Goal: Task Accomplishment & Management: Complete application form

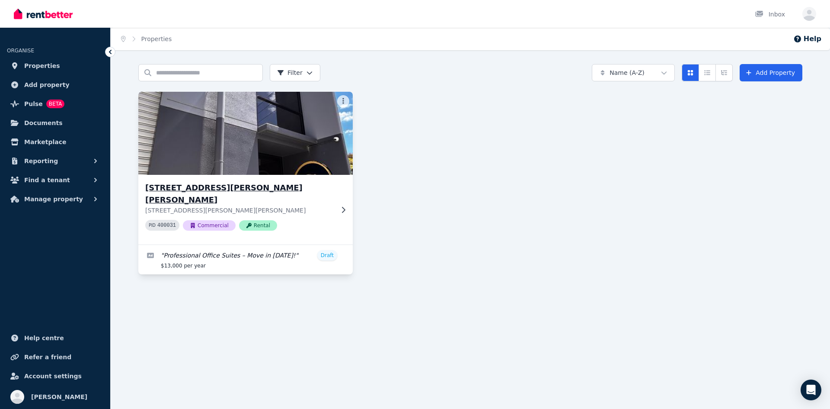
click at [342, 206] on icon at bounding box center [343, 209] width 9 height 7
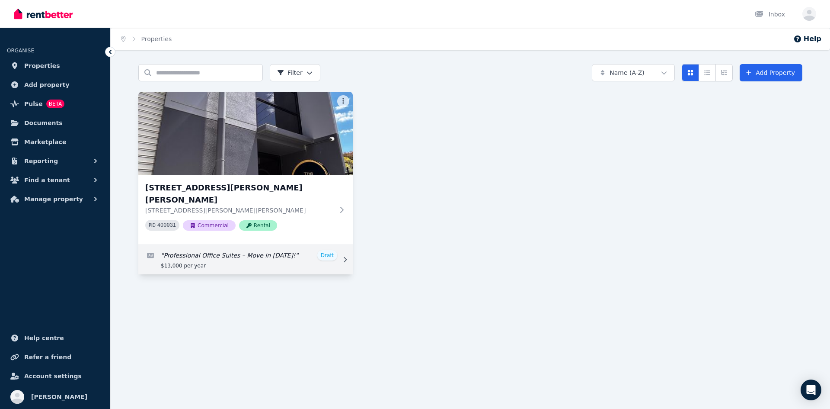
click at [273, 248] on link "Edit listing: Professional Office Suites – Move in Today!" at bounding box center [245, 259] width 214 height 29
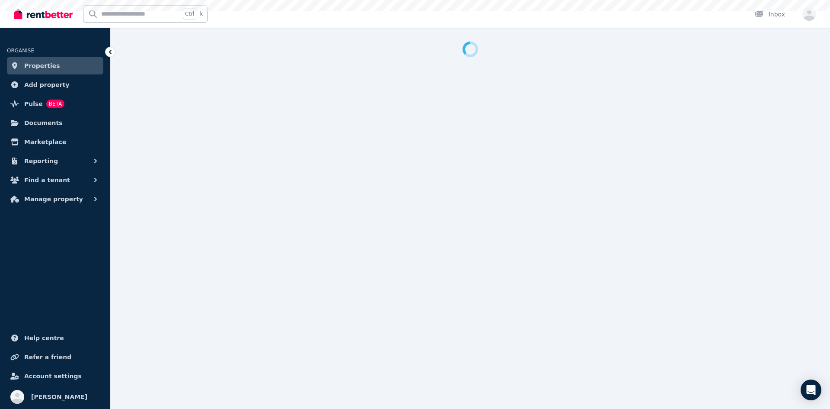
select select "***"
select select "**********"
select select "*********"
select select "**********"
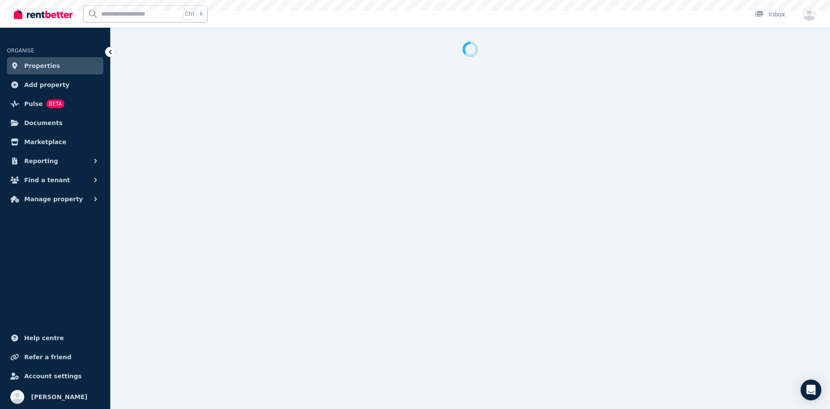
select select "**********"
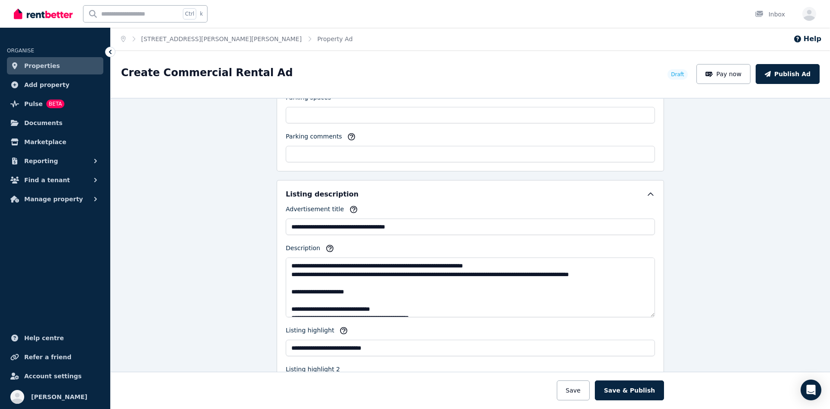
scroll to position [735, 0]
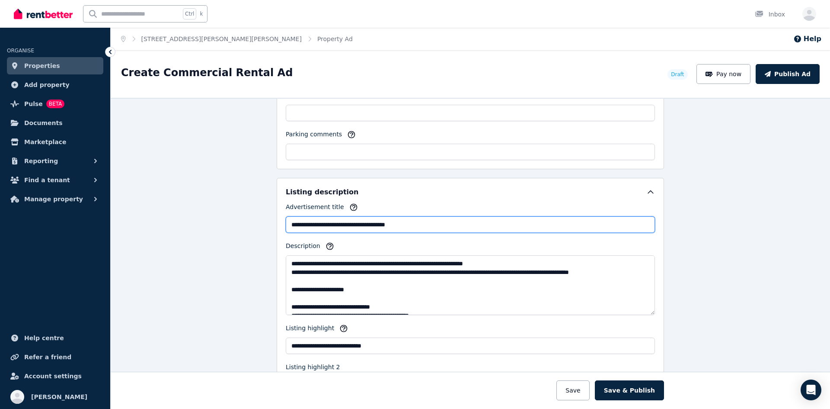
click at [355, 224] on input "**********" at bounding box center [470, 224] width 369 height 16
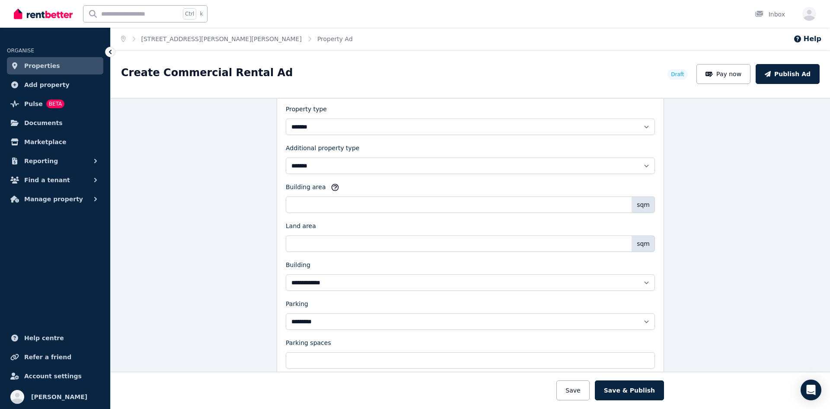
scroll to position [476, 0]
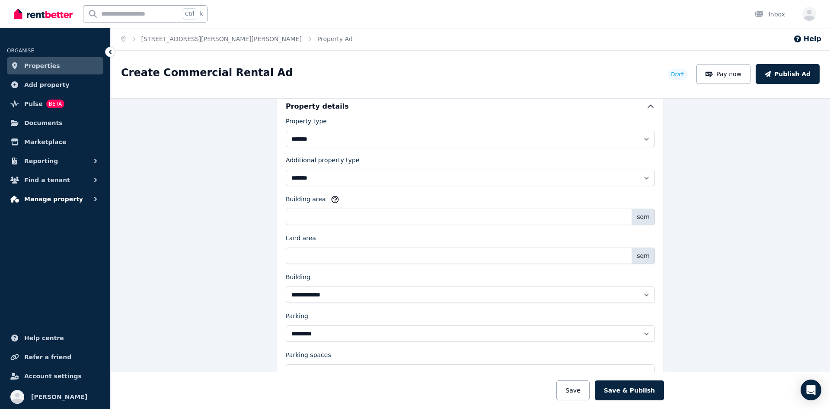
type input "**********"
click at [54, 201] on span "Manage property" at bounding box center [53, 199] width 59 height 10
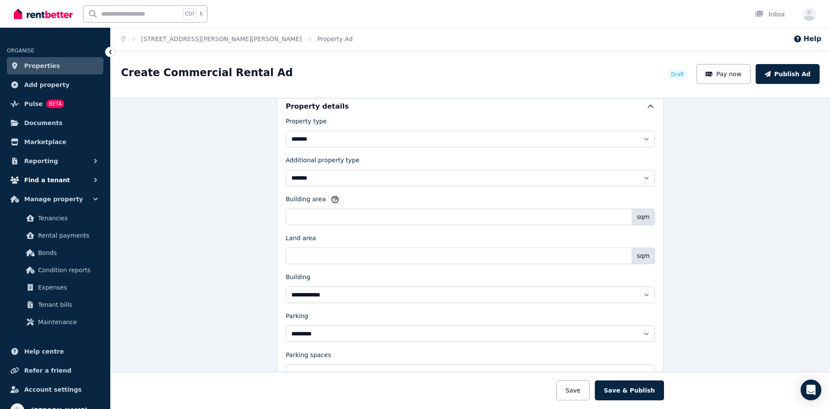
click at [45, 181] on span "Find a tenant" at bounding box center [47, 180] width 46 height 10
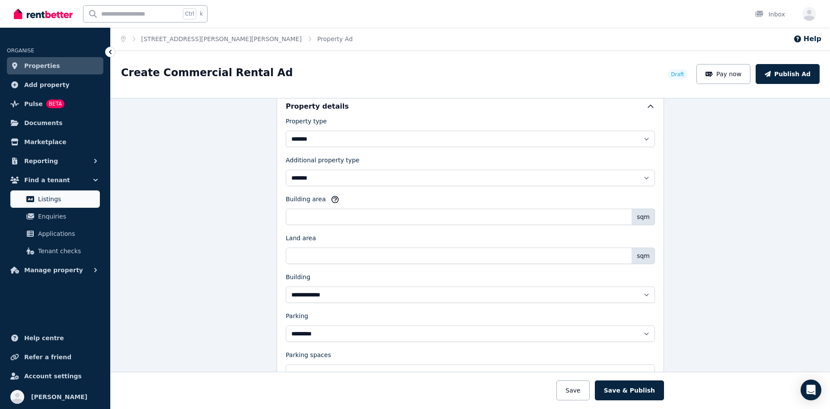
click at [58, 198] on span "Listings" at bounding box center [67, 199] width 58 height 10
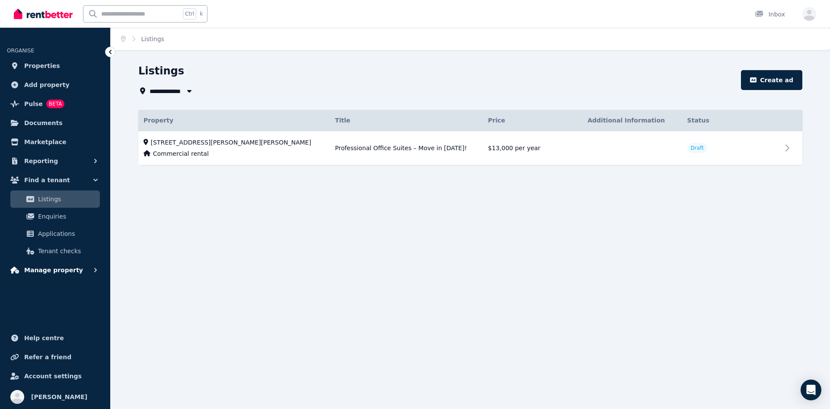
click at [81, 267] on button "Manage property" at bounding box center [55, 269] width 96 height 17
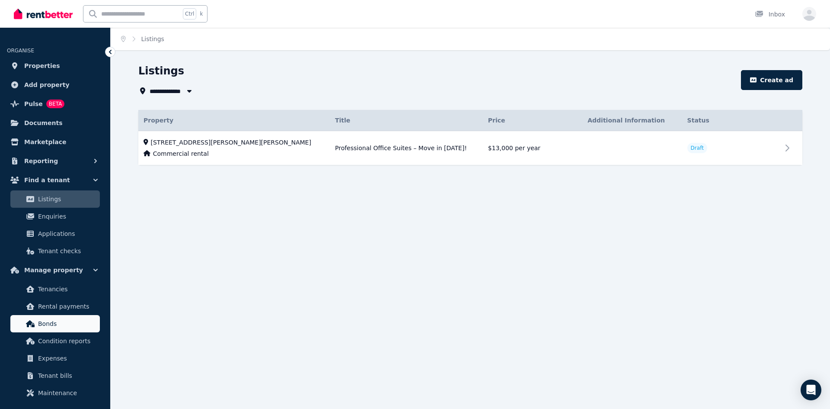
click at [66, 326] on span "Bonds" at bounding box center [67, 323] width 58 height 10
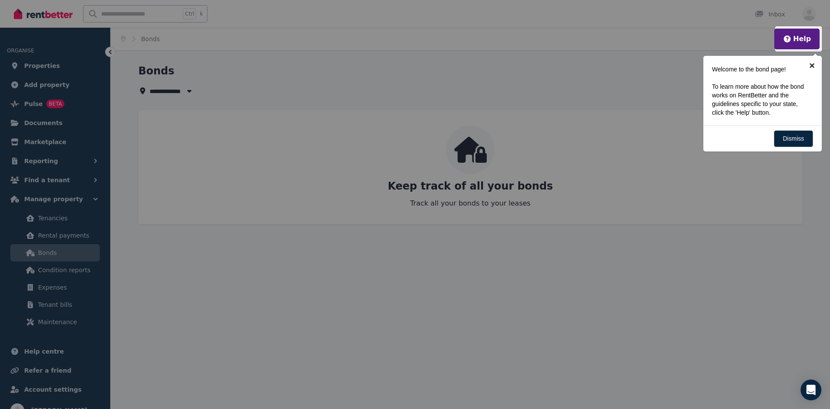
click at [813, 63] on link "×" at bounding box center [812, 65] width 19 height 19
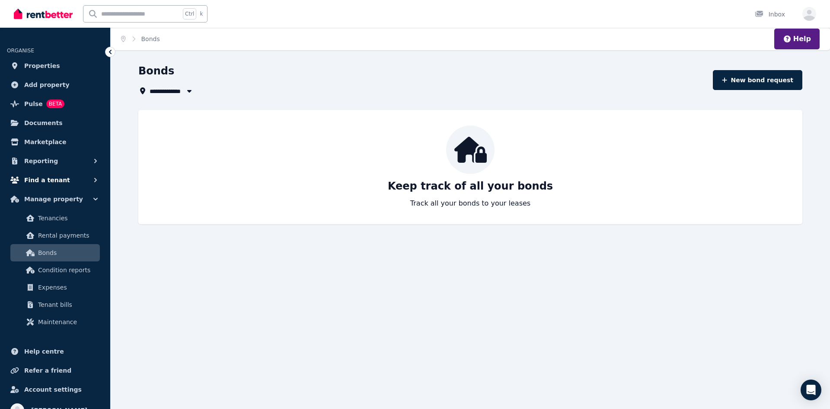
click at [49, 179] on span "Find a tenant" at bounding box center [47, 180] width 46 height 10
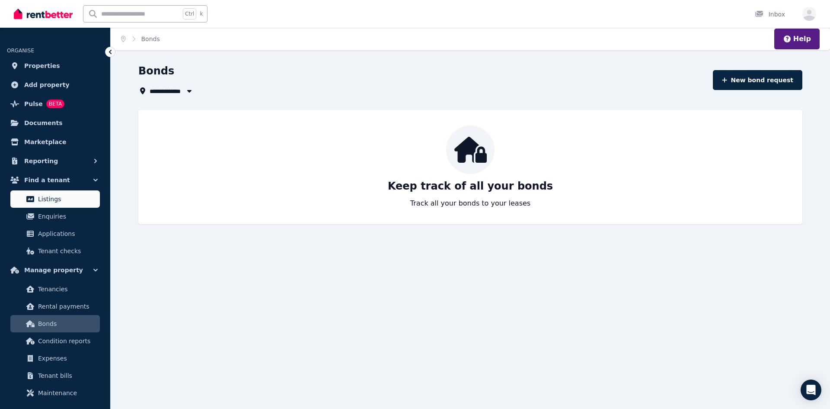
click at [54, 196] on span "Listings" at bounding box center [67, 199] width 58 height 10
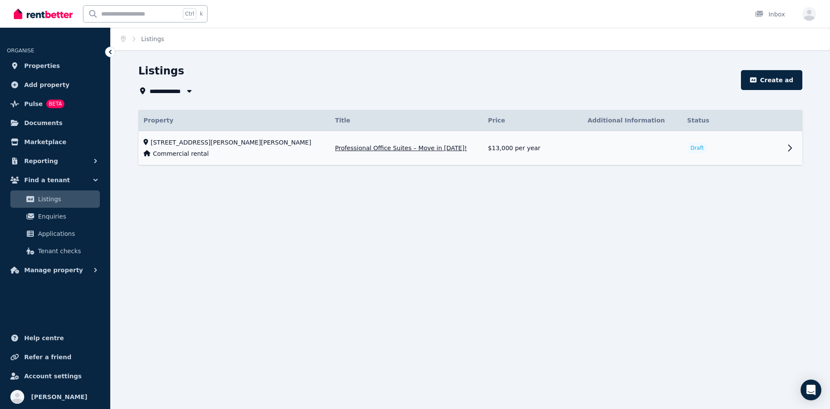
click at [262, 150] on div "Commercial rental" at bounding box center [234, 153] width 181 height 9
select select "***"
select select "**********"
select select "*********"
select select "**********"
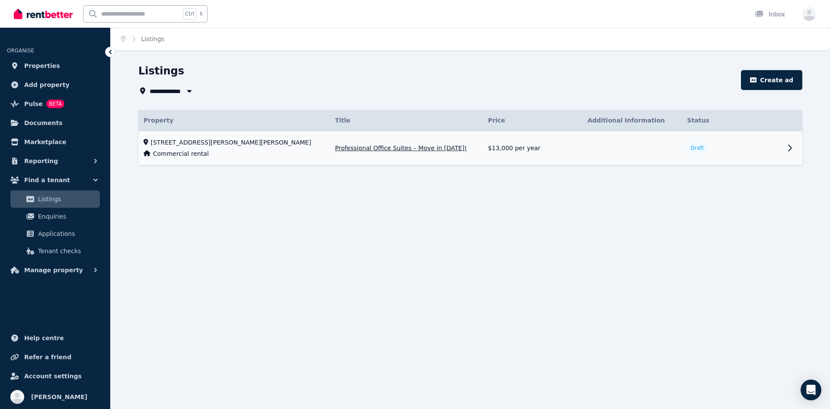
select select "**********"
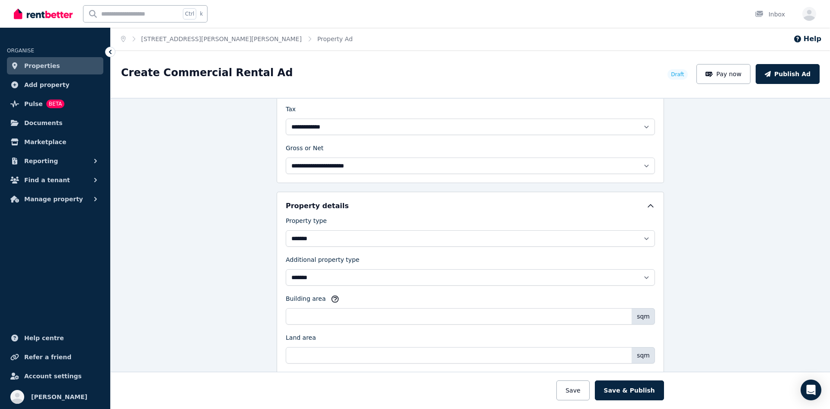
scroll to position [389, 0]
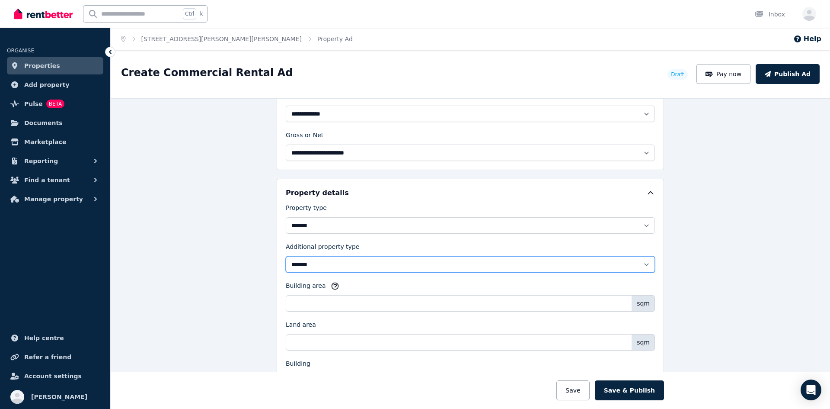
drag, startPoint x: 339, startPoint y: 266, endPoint x: 235, endPoint y: 265, distance: 104.2
click at [236, 265] on div "**********" at bounding box center [471, 253] width 720 height 311
select select
click at [286, 256] on select "**********" at bounding box center [470, 264] width 369 height 16
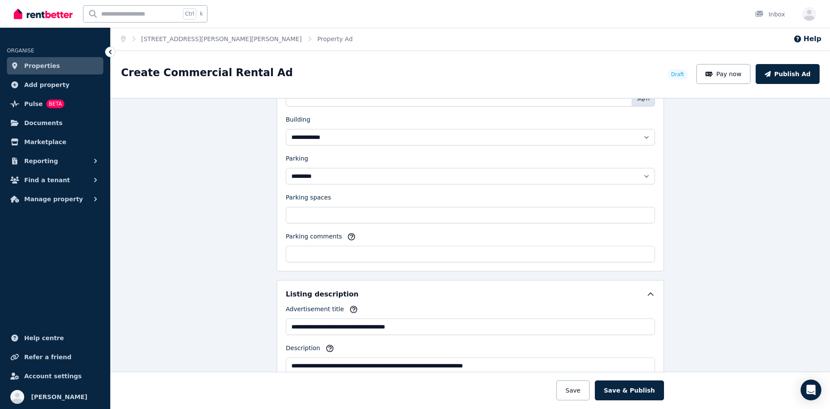
scroll to position [649, 0]
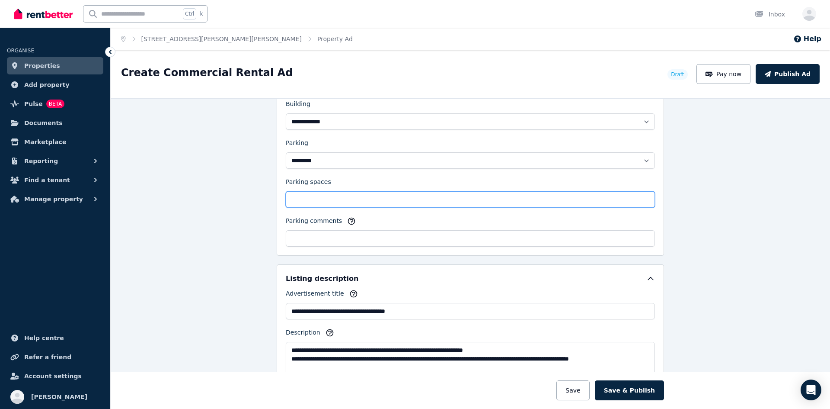
click at [321, 195] on input "Parking spaces" at bounding box center [470, 199] width 369 height 16
type input "*"
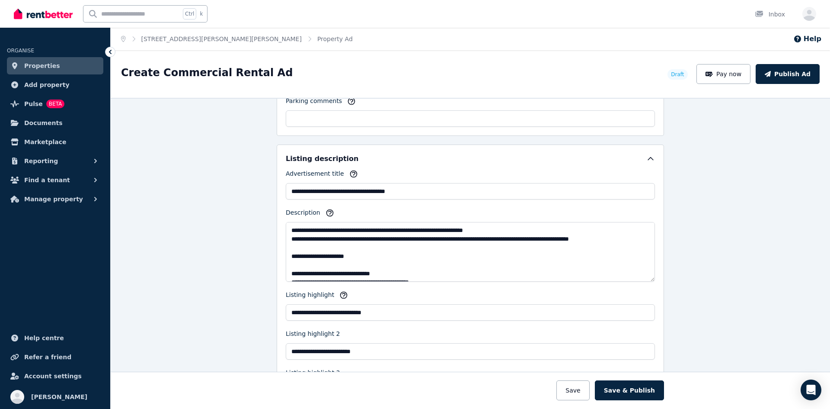
scroll to position [778, 0]
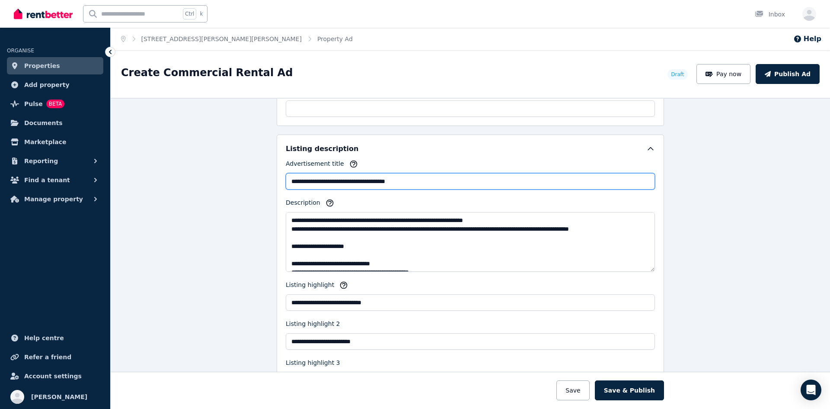
click at [356, 183] on input "**********" at bounding box center [470, 181] width 369 height 16
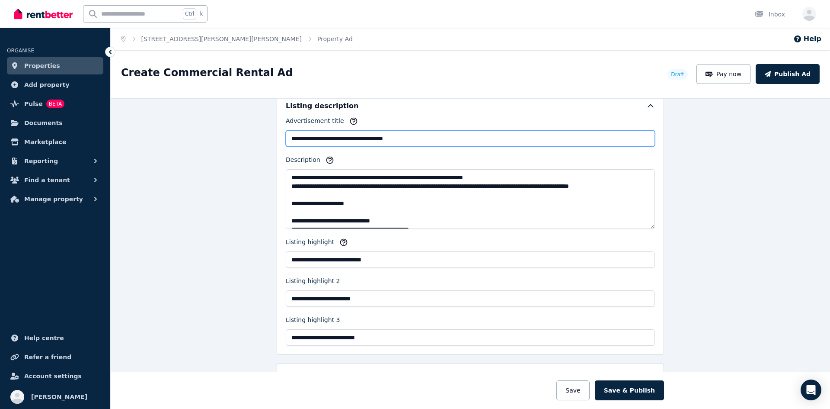
scroll to position [822, 0]
type input "**********"
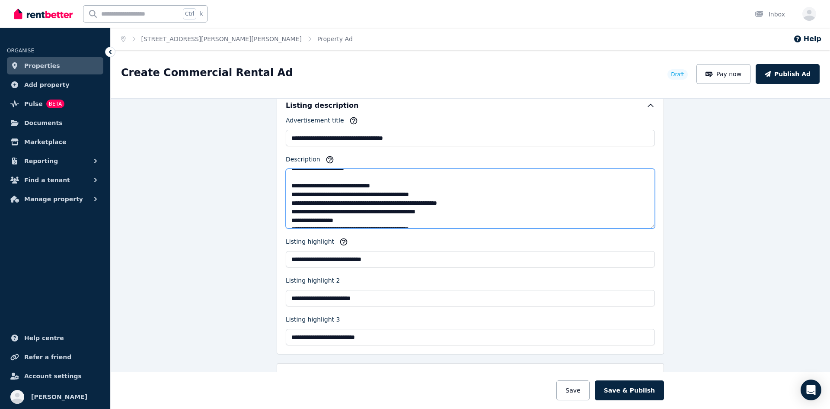
scroll to position [52, 0]
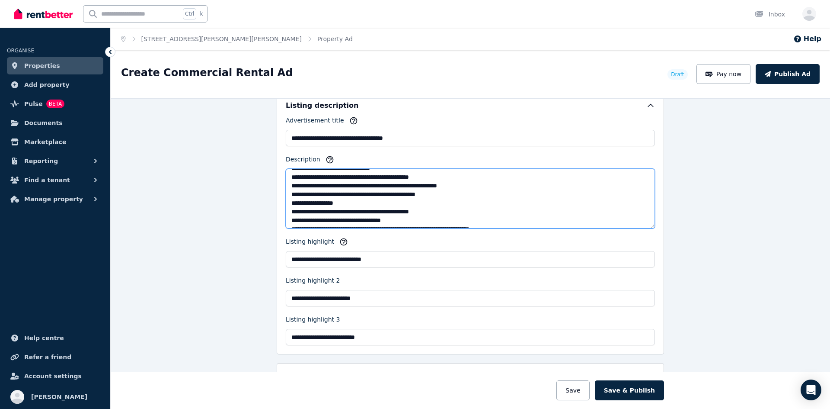
click at [414, 176] on textarea "Description" at bounding box center [470, 199] width 369 height 60
click at [349, 205] on textarea "Description" at bounding box center [470, 199] width 369 height 60
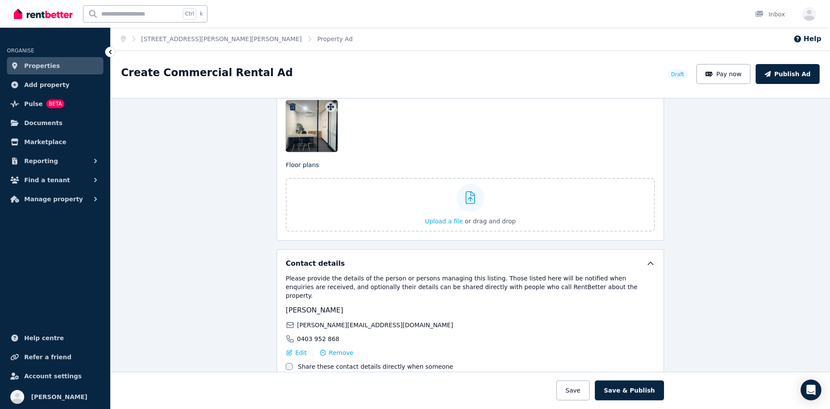
scroll to position [1293, 0]
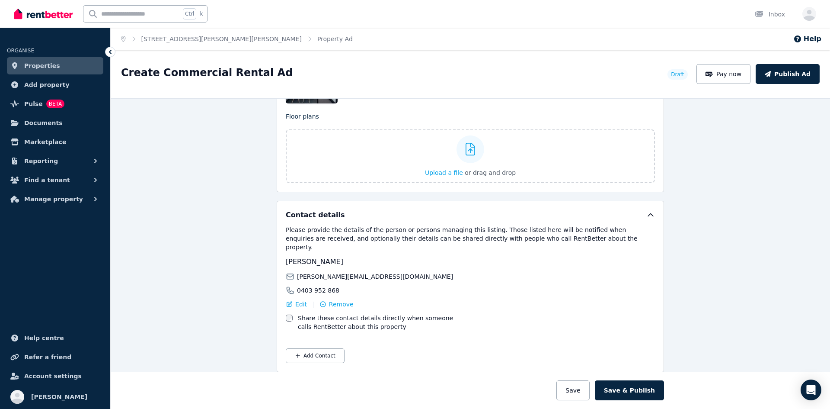
type textarea "**********"
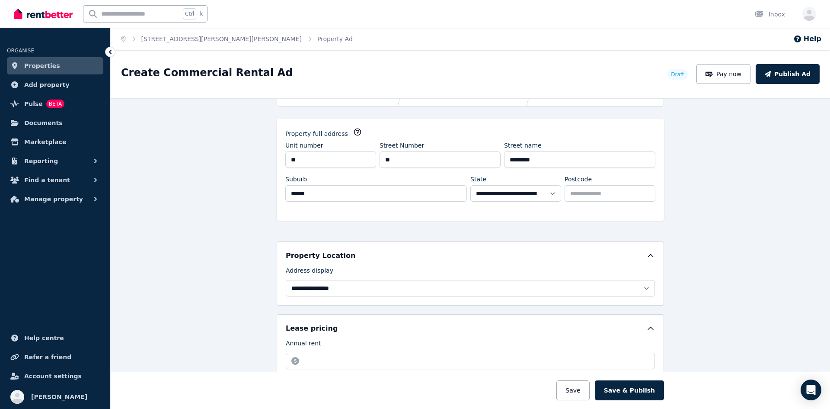
scroll to position [0, 0]
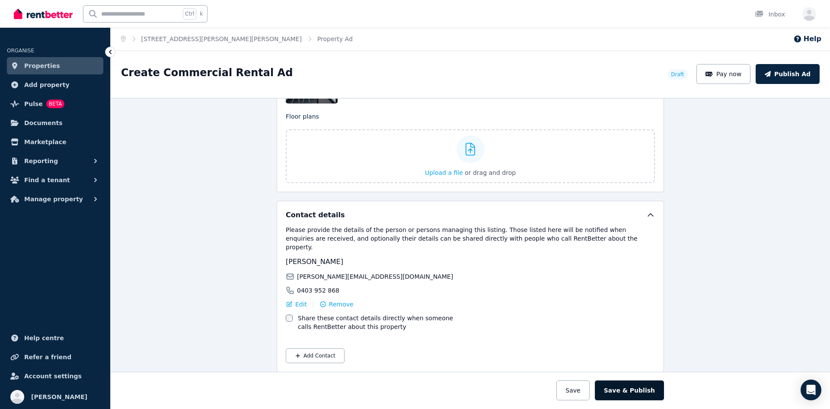
click at [633, 389] on button "Save & Publish" at bounding box center [629, 390] width 69 height 20
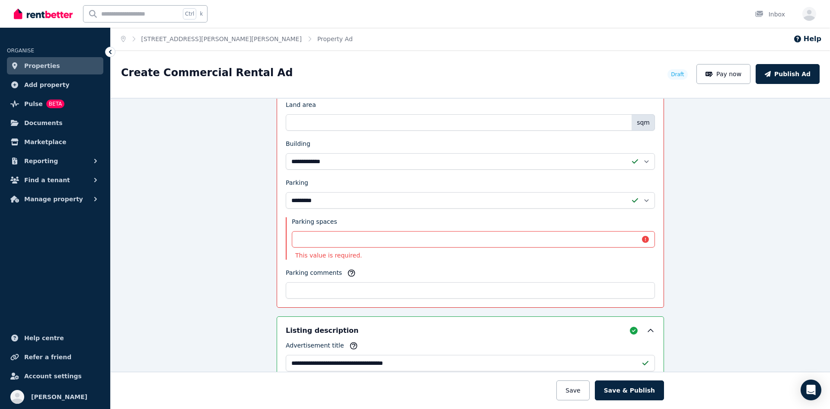
scroll to position [677, 0]
click at [478, 241] on input "Parking spaces" at bounding box center [473, 238] width 363 height 16
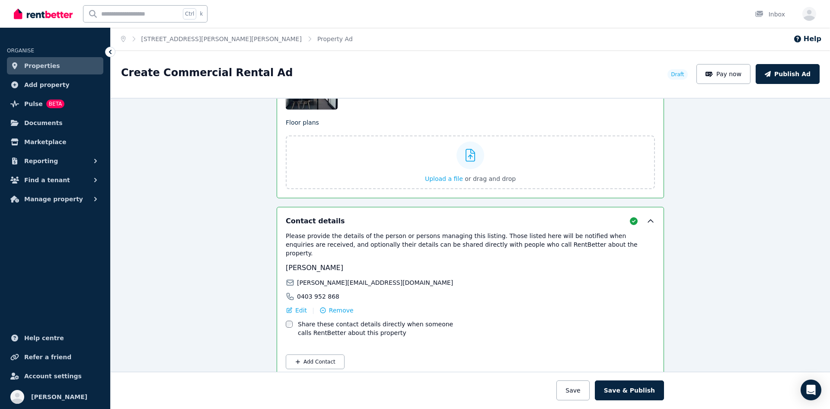
scroll to position [1361, 0]
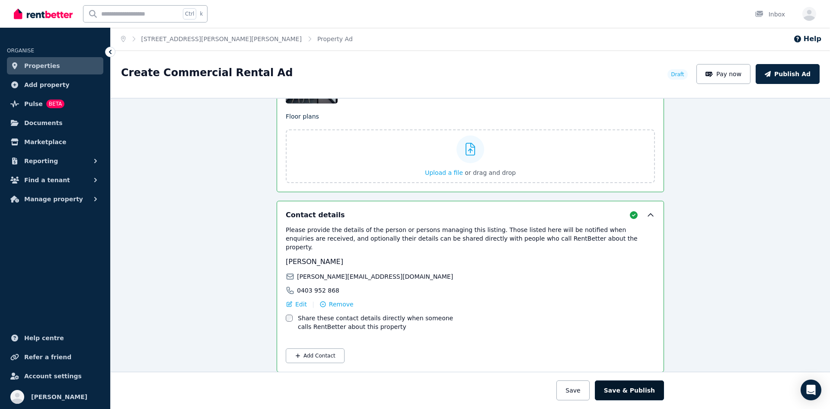
type input "*"
click at [638, 391] on button "Save & Publish" at bounding box center [629, 390] width 69 height 20
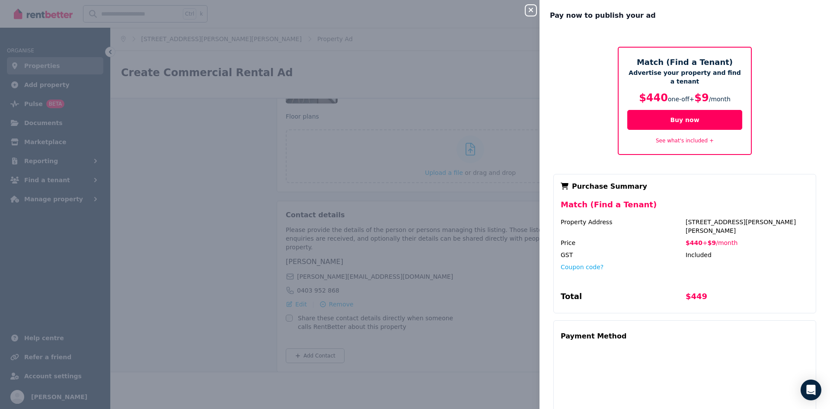
click at [56, 364] on div "Close panel Pay now to publish your ad Match (Find a Tenant) Advertise your pro…" at bounding box center [415, 204] width 830 height 409
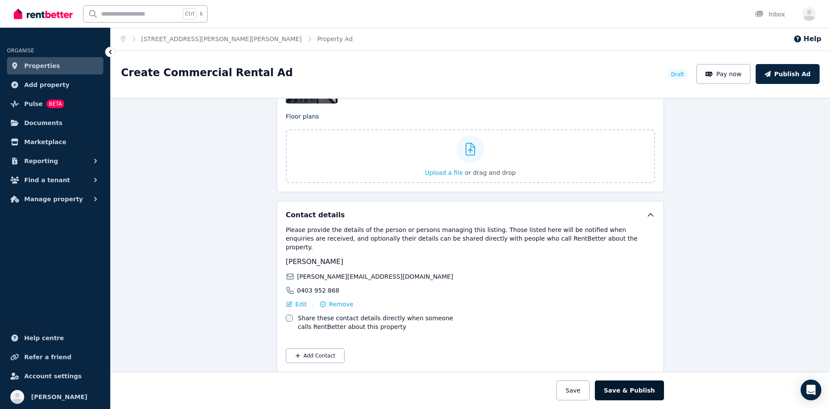
click at [631, 390] on button "Save & Publish" at bounding box center [629, 390] width 69 height 20
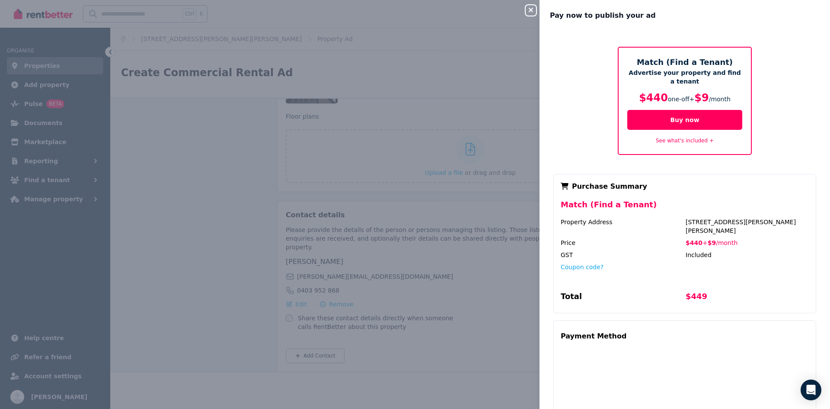
click at [210, 212] on div "Close panel Pay now to publish your ad Match (Find a Tenant) Advertise your pro…" at bounding box center [415, 204] width 830 height 409
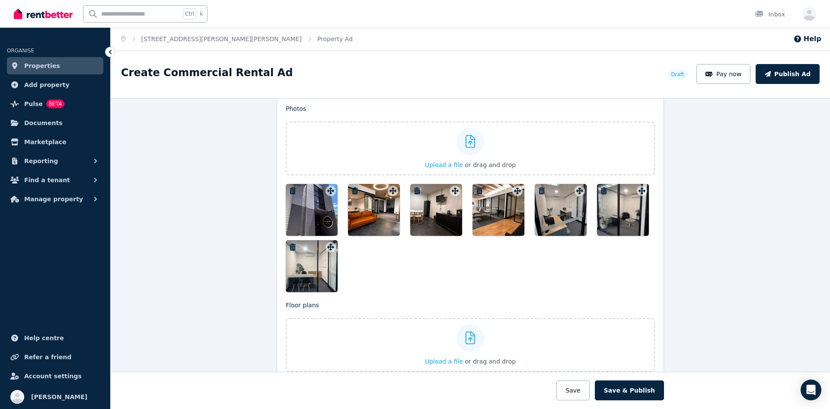
scroll to position [1188, 0]
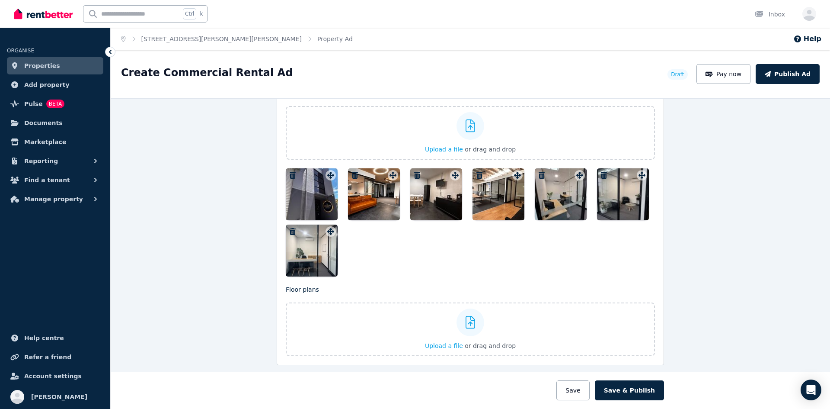
click at [317, 188] on div at bounding box center [312, 194] width 52 height 52
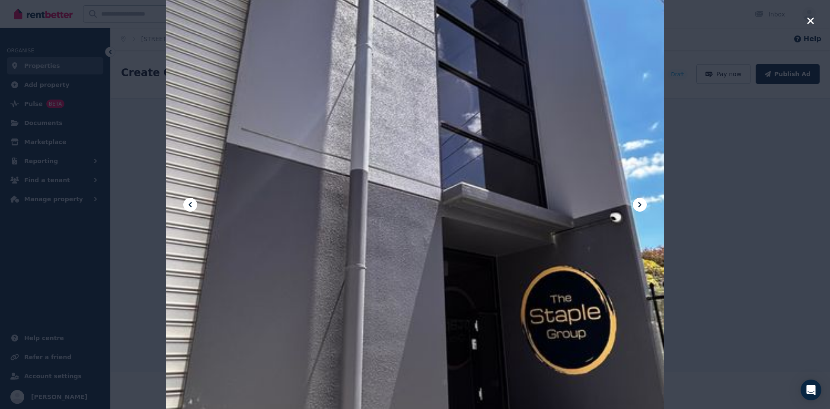
click at [640, 204] on icon at bounding box center [639, 204] width 3 height 5
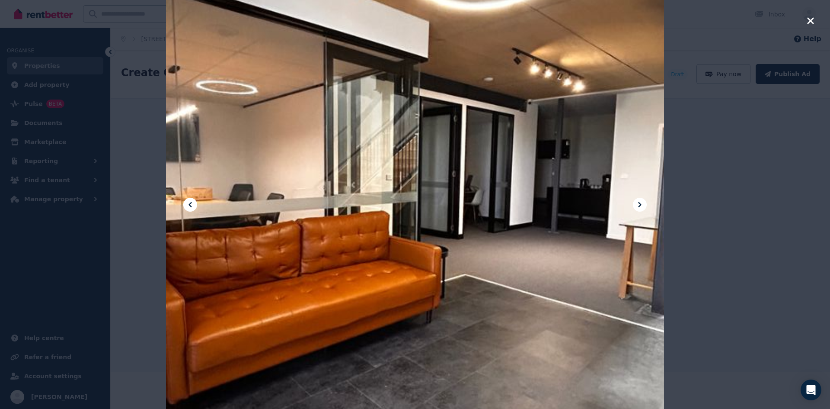
click at [636, 204] on icon at bounding box center [640, 204] width 10 height 10
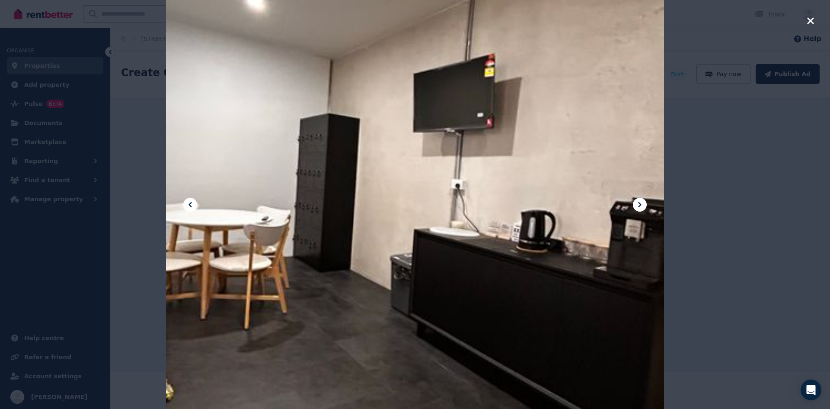
click at [636, 204] on icon at bounding box center [640, 204] width 10 height 10
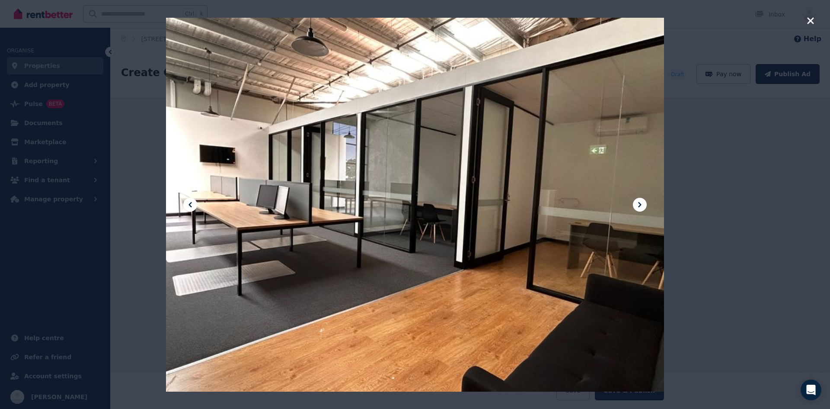
click at [636, 204] on icon at bounding box center [640, 204] width 10 height 10
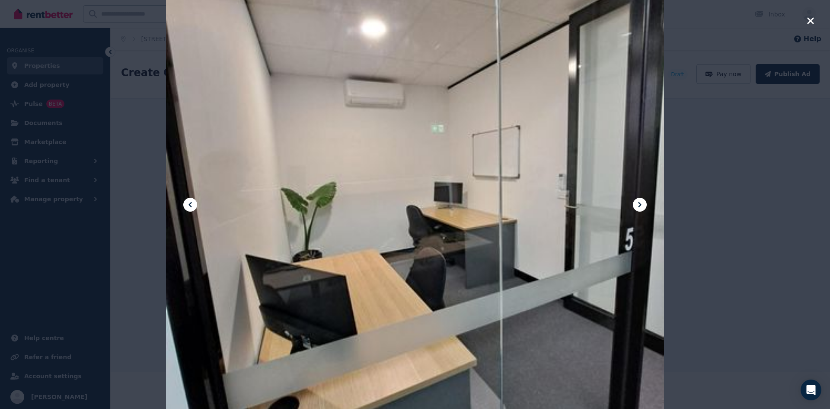
click at [637, 208] on icon at bounding box center [640, 204] width 10 height 10
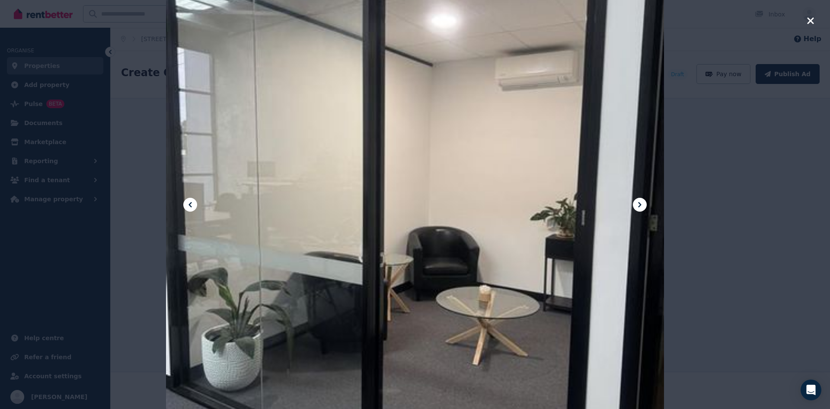
click at [637, 206] on icon at bounding box center [640, 204] width 10 height 10
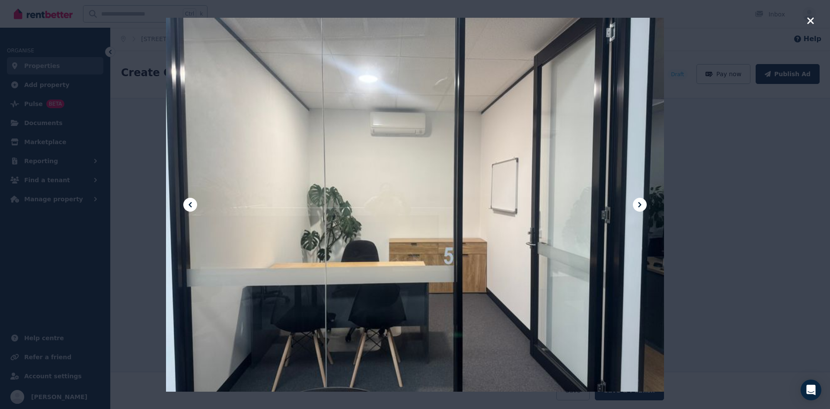
click at [641, 204] on icon at bounding box center [639, 204] width 3 height 5
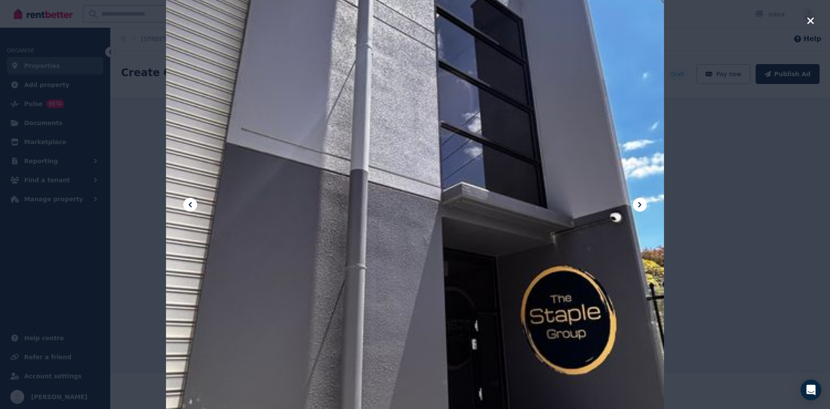
click at [187, 203] on icon at bounding box center [190, 204] width 10 height 10
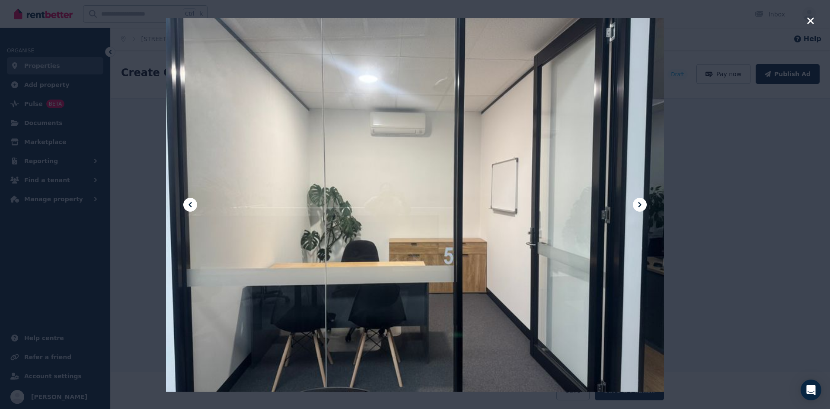
click at [187, 203] on icon at bounding box center [190, 204] width 10 height 10
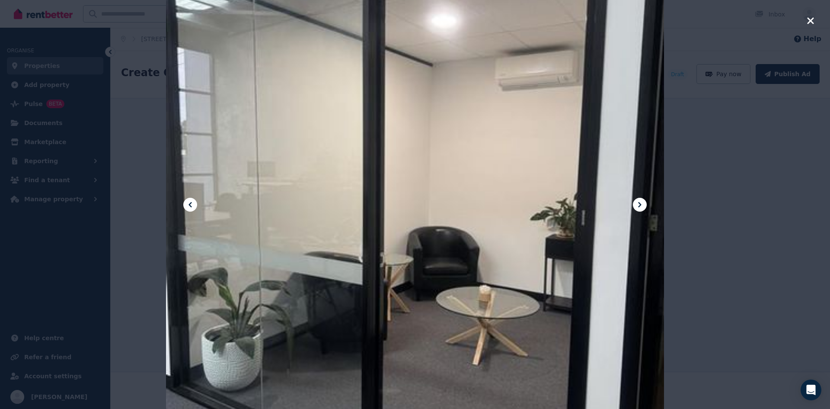
click at [809, 19] on icon "button" at bounding box center [810, 20] width 6 height 6
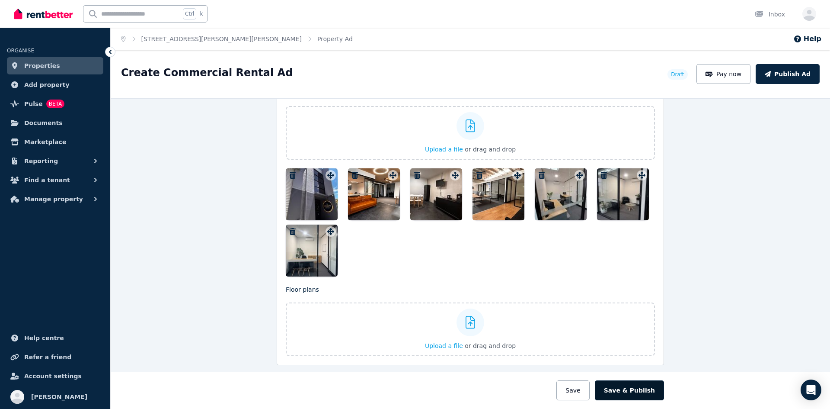
click at [636, 387] on button "Save & Publish" at bounding box center [629, 390] width 69 height 20
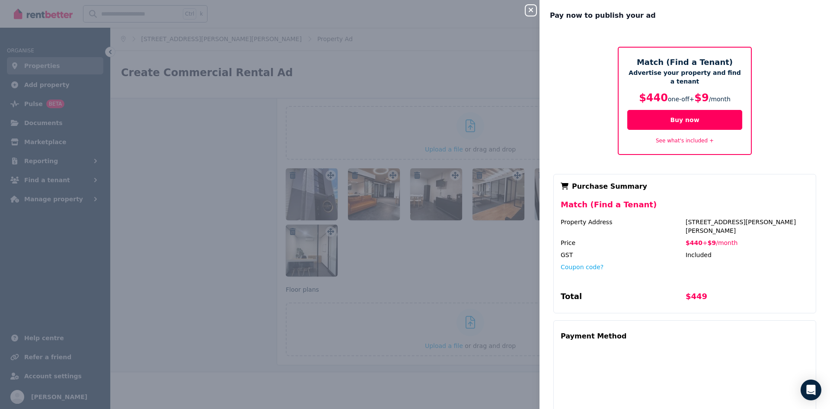
click at [674, 145] on div "Match (Find a Tenant) Advertise your property and find a tenant $440 one-off + …" at bounding box center [685, 101] width 134 height 108
click at [674, 141] on link "See what's included +" at bounding box center [685, 141] width 58 height 6
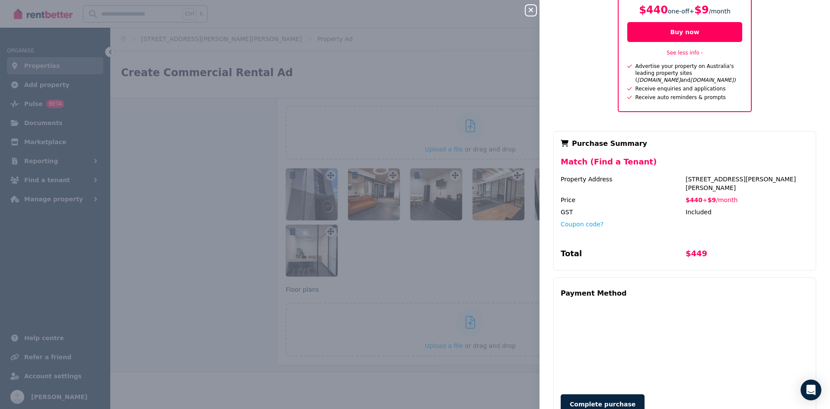
scroll to position [112, 0]
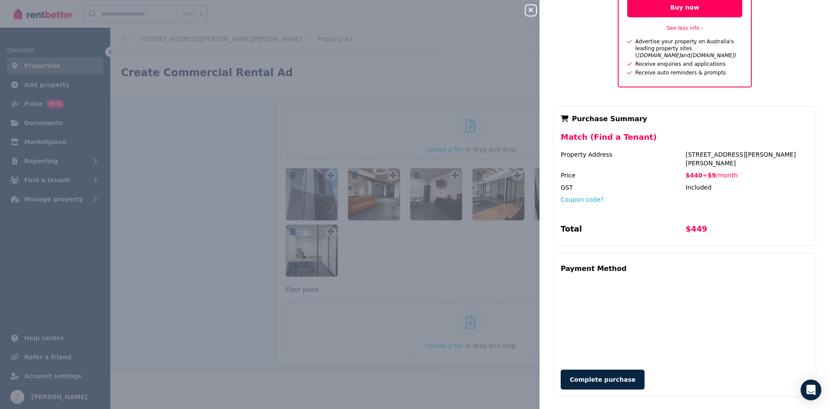
click at [186, 294] on div "Close panel Pay now to publish your ad Match (Find a Tenant) Advertise your pro…" at bounding box center [415, 204] width 830 height 409
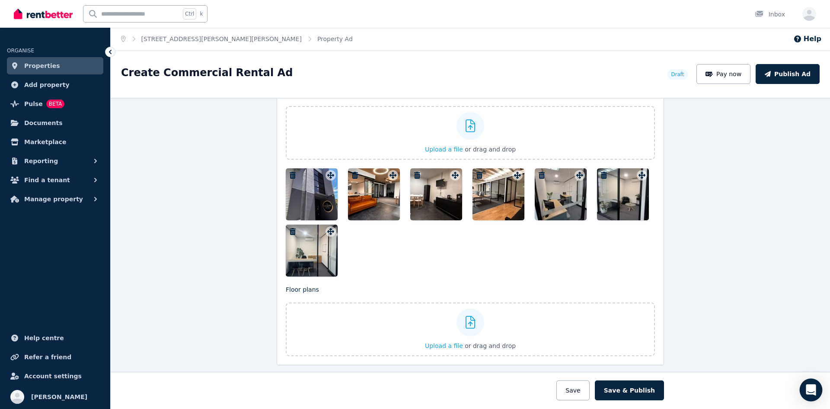
click at [811, 390] on icon "Open Intercom Messenger" at bounding box center [811, 389] width 10 height 11
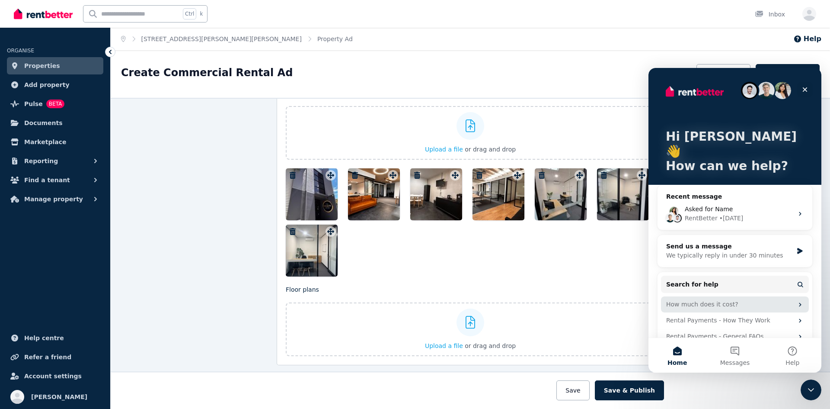
scroll to position [16, 0]
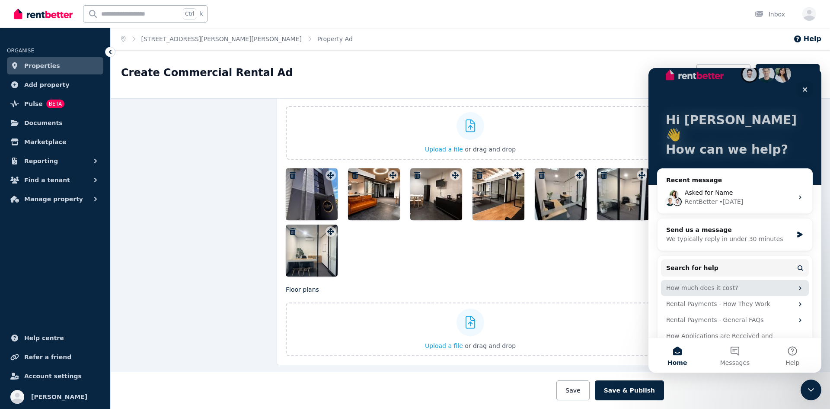
click at [712, 283] on div "How much does it cost?" at bounding box center [729, 287] width 127 height 9
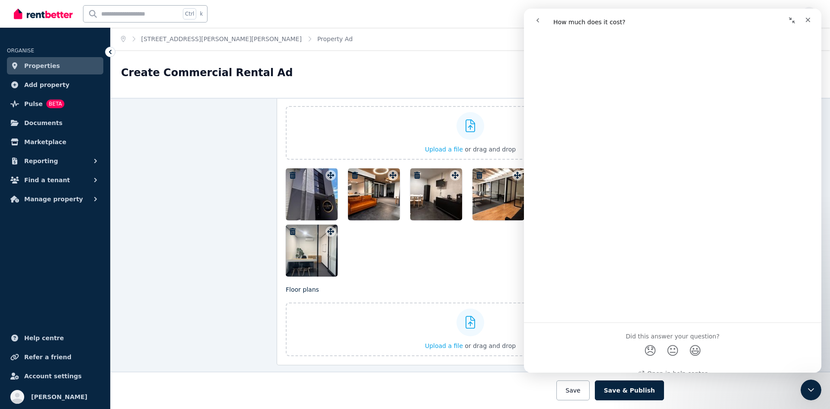
scroll to position [430, 0]
click at [511, 393] on div at bounding box center [470, 389] width 1167 height 37
click at [807, 387] on icon "Close Intercom Messenger" at bounding box center [810, 388] width 6 height 3
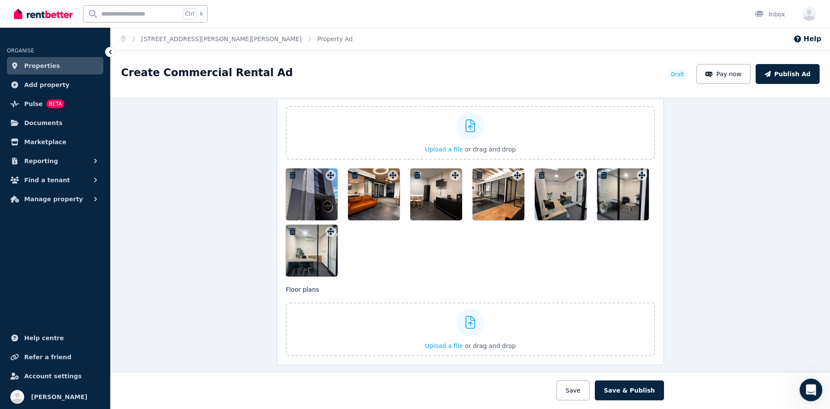
scroll to position [0, 0]
click at [809, 391] on icon "Open Intercom Messenger" at bounding box center [810, 388] width 14 height 14
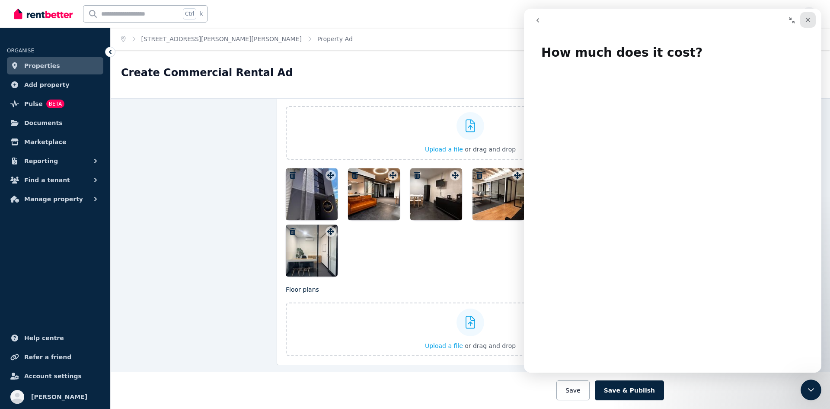
click at [812, 19] on div "Close" at bounding box center [808, 20] width 16 height 16
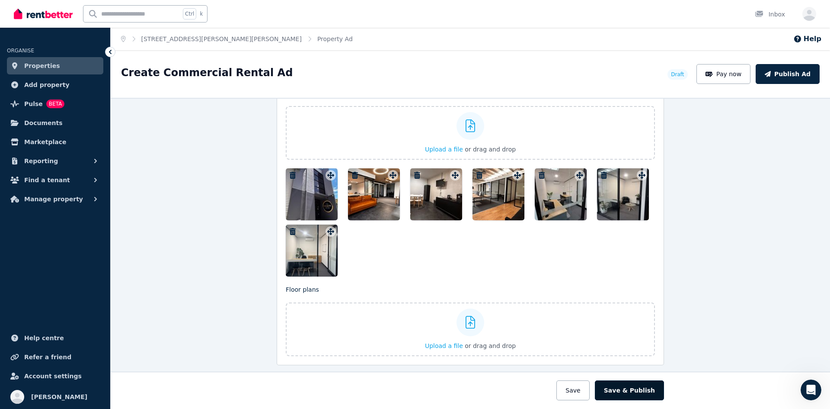
click at [646, 390] on button "Save & Publish" at bounding box center [629, 390] width 69 height 20
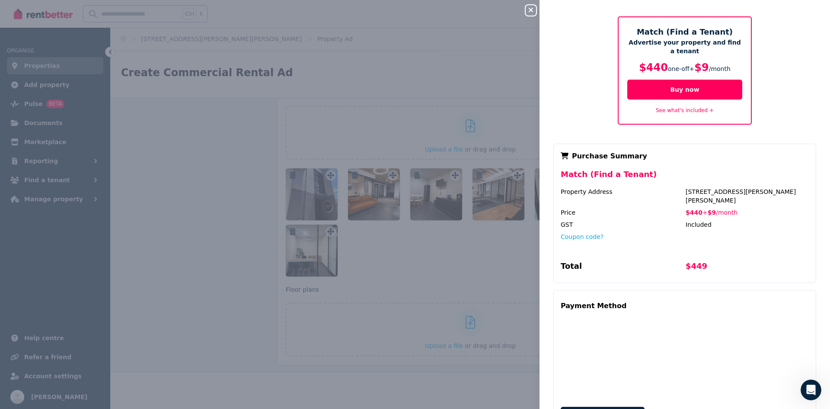
scroll to position [67, 0]
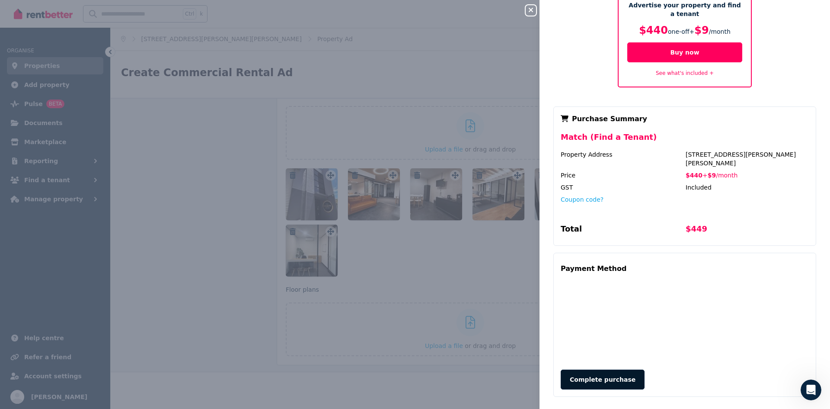
click at [612, 370] on button "Complete purchase" at bounding box center [603, 379] width 84 height 20
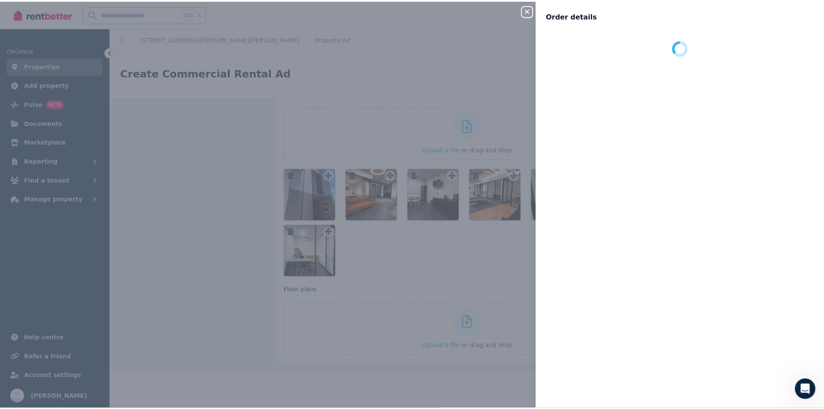
scroll to position [0, 0]
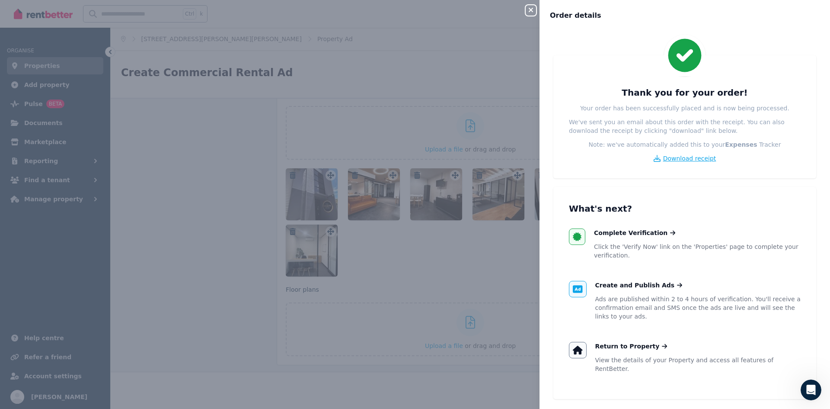
click at [688, 158] on span "Download receipt" at bounding box center [689, 158] width 53 height 9
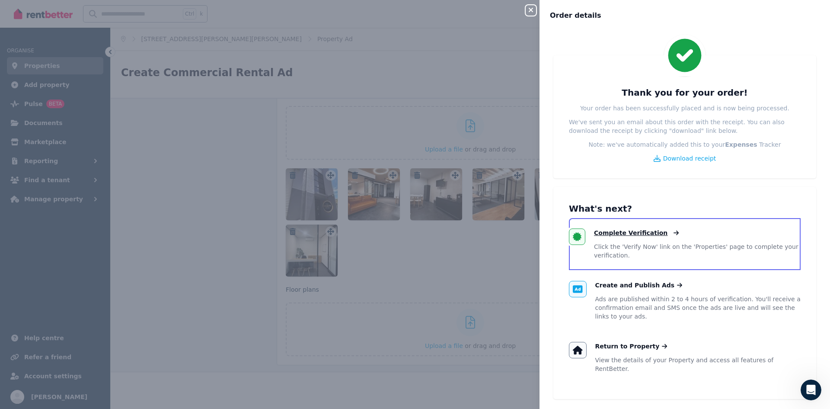
click at [629, 231] on span "Complete Verification" at bounding box center [631, 232] width 74 height 9
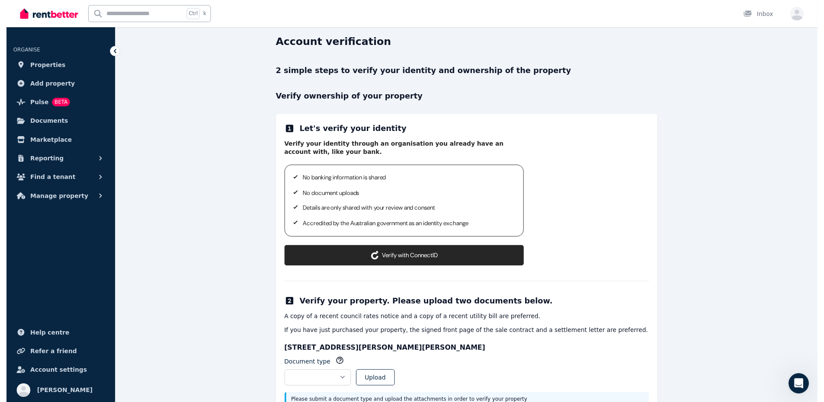
scroll to position [43, 0]
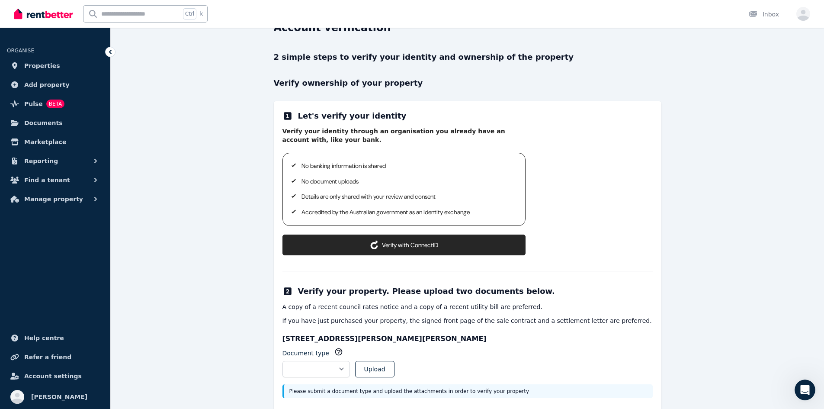
click at [332, 236] on button "Verify with ConnectID" at bounding box center [403, 244] width 243 height 21
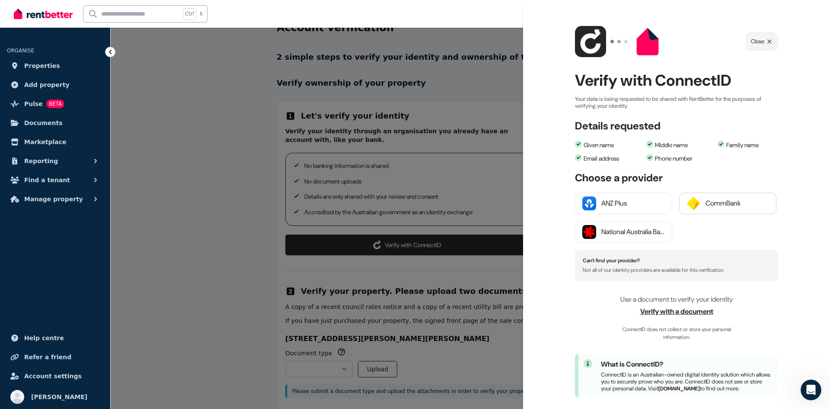
click at [722, 203] on div "CommBank" at bounding box center [738, 203] width 64 height 10
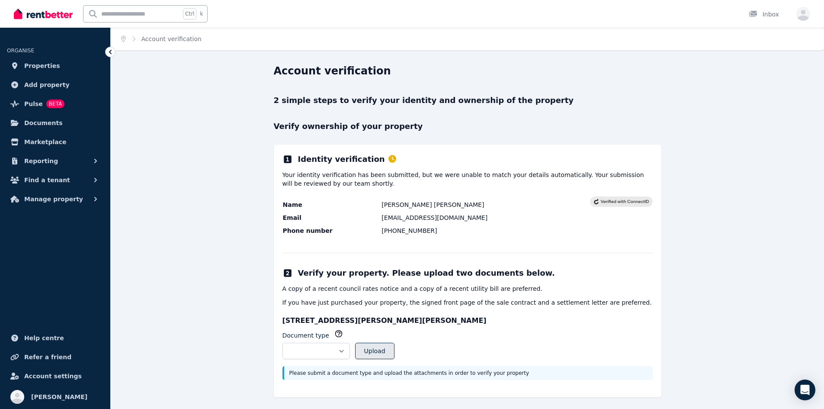
click at [394, 351] on button "Upload" at bounding box center [374, 350] width 39 height 16
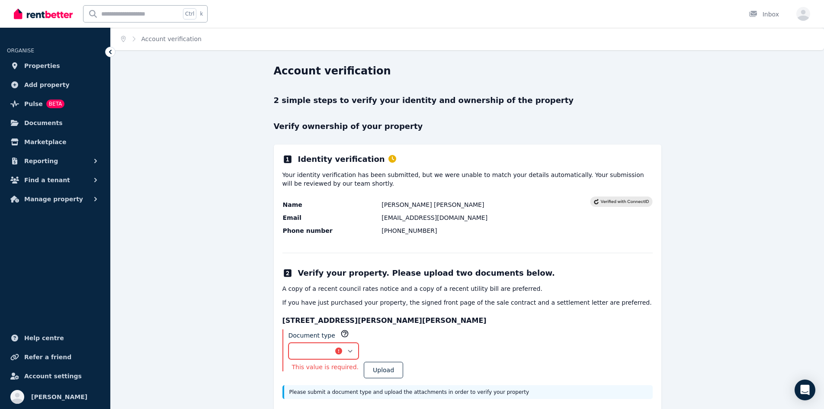
click at [359, 350] on select "**********" at bounding box center [323, 350] width 70 height 16
select select "**********"
click at [288, 342] on select "**********" at bounding box center [323, 350] width 70 height 16
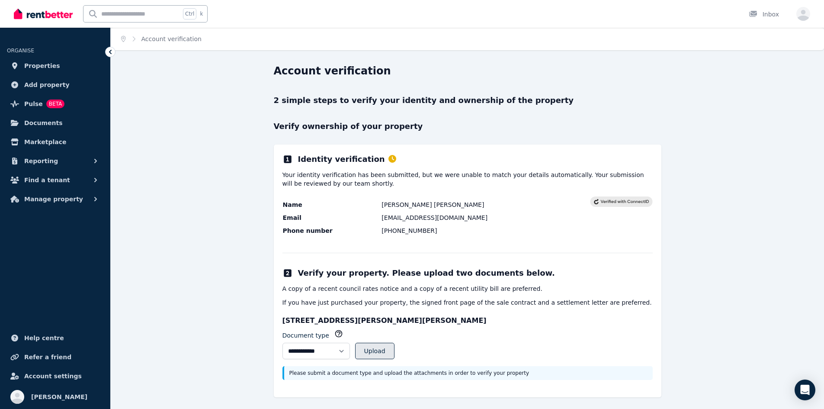
click at [394, 352] on button "Upload" at bounding box center [374, 350] width 39 height 16
select select
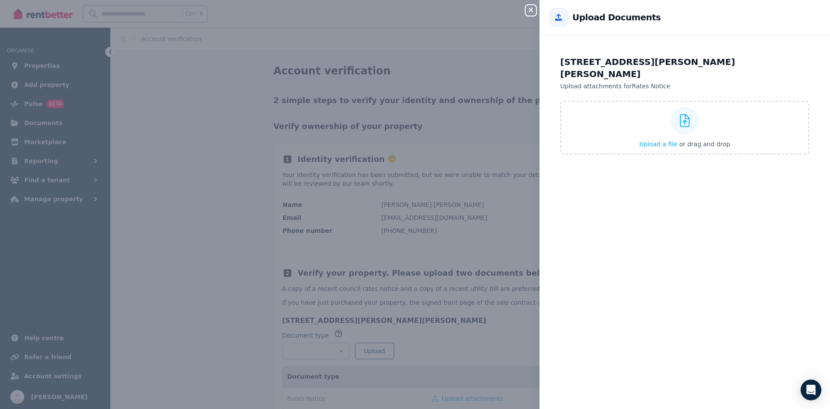
click at [732, 287] on div "16/10 Graham St, Melton VIC 3337 Upload attachments for Rates Notice Upload a f…" at bounding box center [685, 226] width 291 height 363
click at [255, 254] on div "Close panel Back to Upload Documents 16/10 Graham St, Melton VIC 3337 Upload at…" at bounding box center [415, 204] width 830 height 409
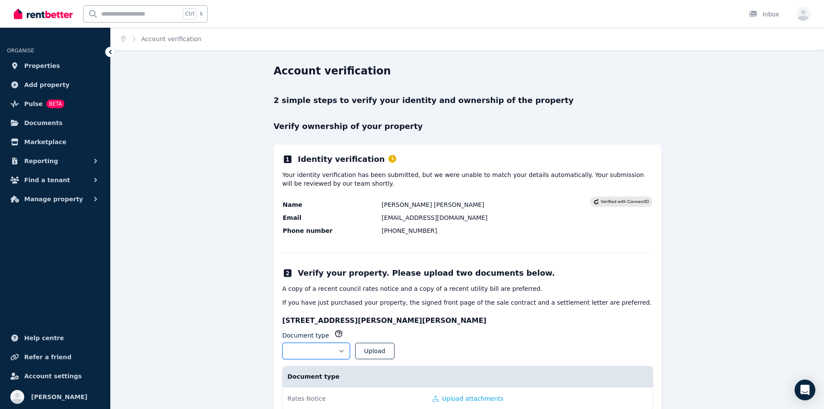
click at [339, 348] on select "**********" at bounding box center [315, 350] width 67 height 16
click at [471, 322] on h3 "[STREET_ADDRESS][PERSON_NAME][PERSON_NAME]" at bounding box center [467, 320] width 370 height 10
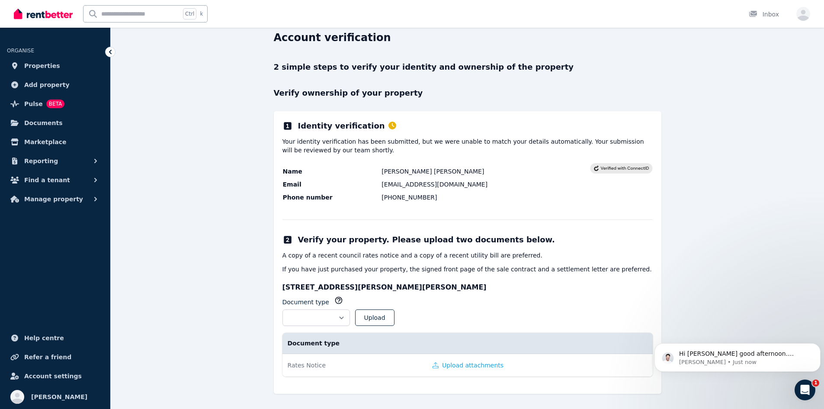
drag, startPoint x: 465, startPoint y: 363, endPoint x: 415, endPoint y: 361, distance: 49.8
click at [465, 363] on button "Upload attachments" at bounding box center [467, 365] width 71 height 9
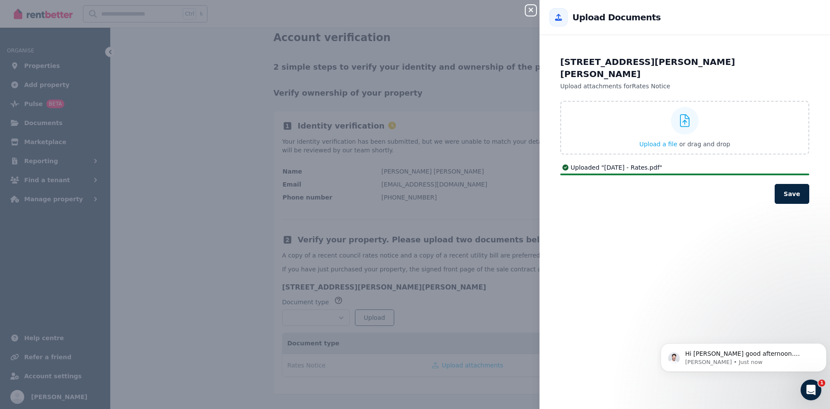
click at [219, 358] on div "Close panel Back to Upload Documents 16/10 Graham St, Melton VIC 3337 Upload at…" at bounding box center [415, 204] width 830 height 409
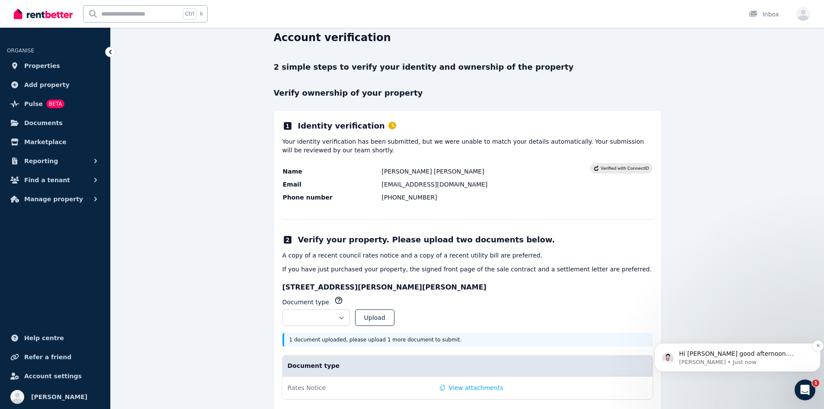
click at [731, 360] on p "Earl • Just now" at bounding box center [744, 362] width 131 height 8
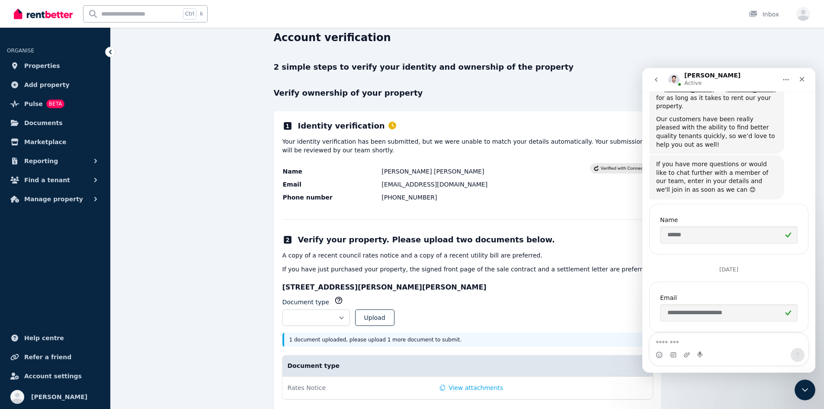
scroll to position [368, 0]
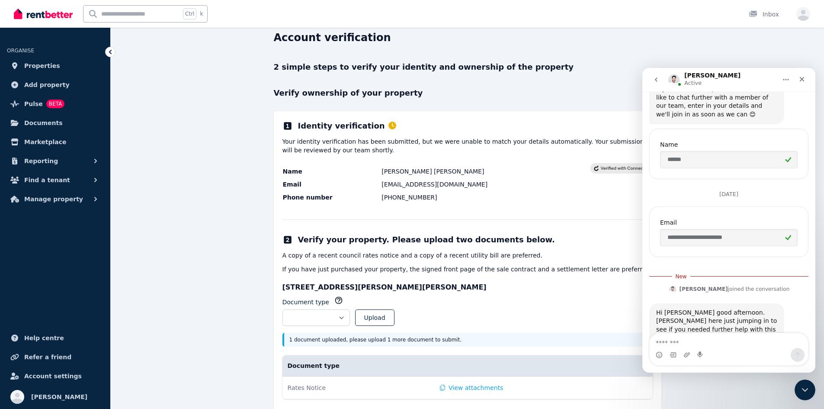
click at [672, 341] on textarea "Message…" at bounding box center [728, 340] width 158 height 15
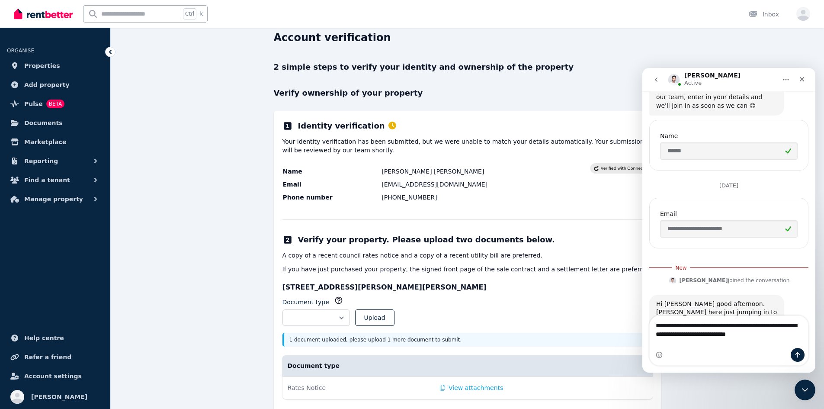
type textarea "**********"
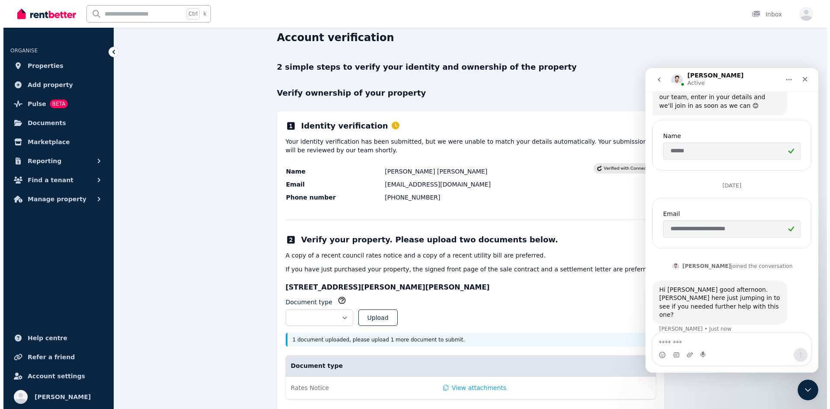
scroll to position [396, 0]
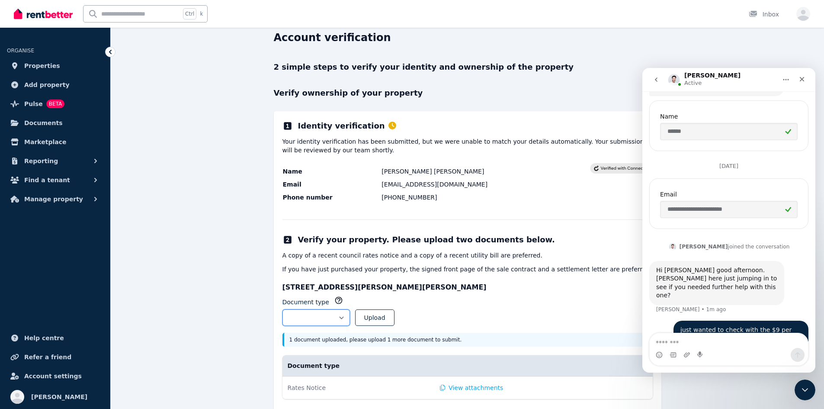
drag, startPoint x: 363, startPoint y: 315, endPoint x: 343, endPoint y: 347, distance: 37.3
click at [350, 315] on select "**********" at bounding box center [315, 317] width 67 height 16
select select "**********"
click at [282, 309] on select "**********" at bounding box center [315, 317] width 67 height 16
click at [394, 320] on button "Upload" at bounding box center [374, 317] width 39 height 16
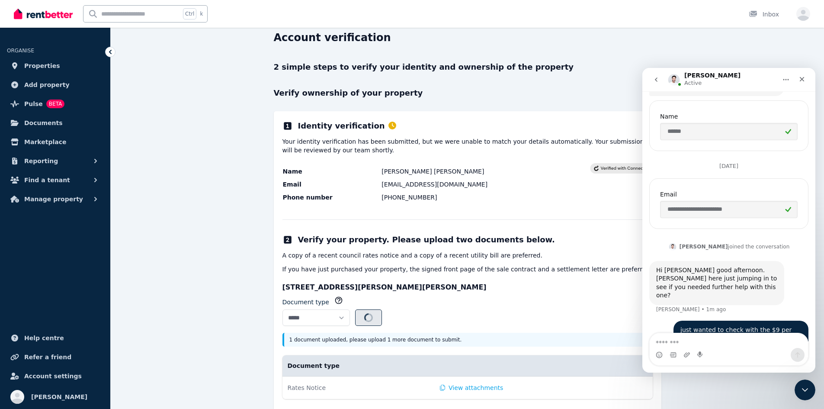
select select
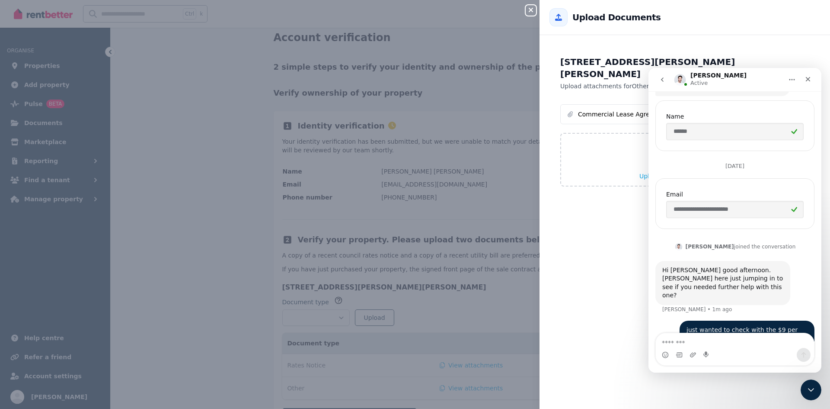
click at [624, 256] on div "16/10 Graham St, Melton VIC 3337 Upload attachments for Other Commercial Lease …" at bounding box center [685, 226] width 291 height 363
click at [814, 385] on icon "Close Intercom Messenger" at bounding box center [810, 388] width 10 height 10
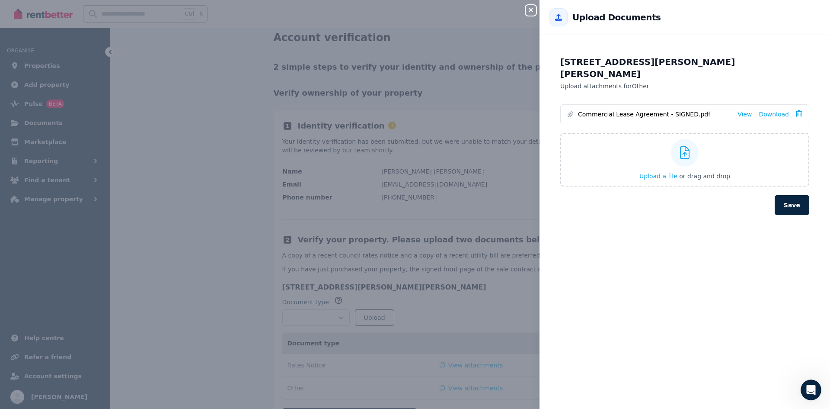
click at [672, 305] on div "16/10 Graham St, Melton VIC 3337 Upload attachments for Other Commercial Lease …" at bounding box center [685, 226] width 291 height 363
click at [531, 10] on icon "button" at bounding box center [531, 10] width 4 height 4
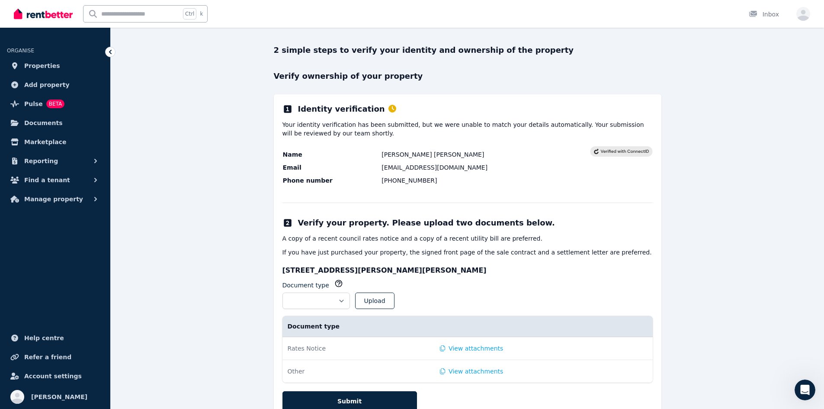
scroll to position [77, 0]
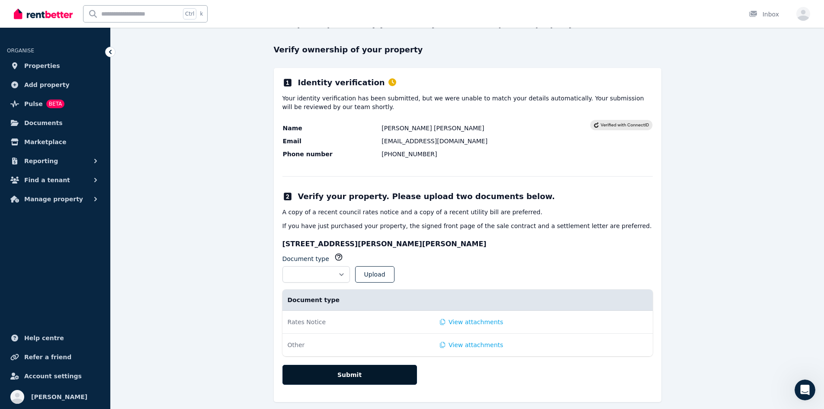
click at [367, 372] on button "Submit" at bounding box center [349, 375] width 134 height 20
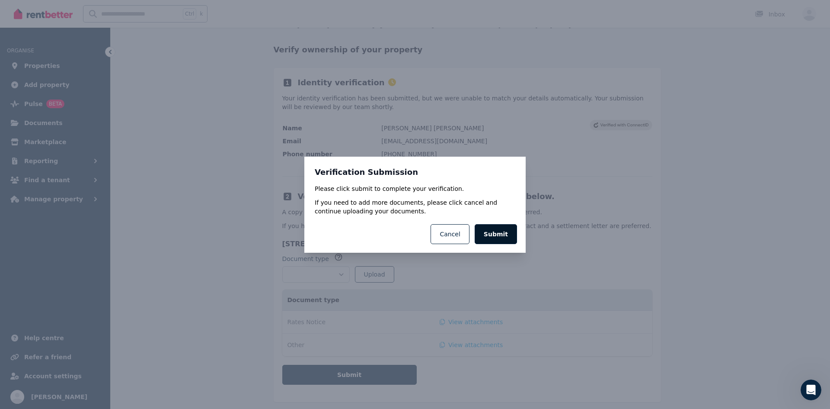
click at [502, 227] on button "Submit" at bounding box center [496, 234] width 42 height 20
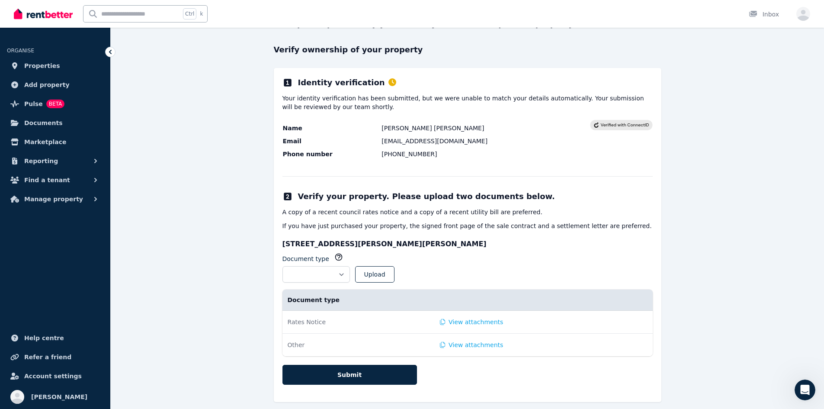
click at [734, 218] on div "**********" at bounding box center [467, 202] width 713 height 430
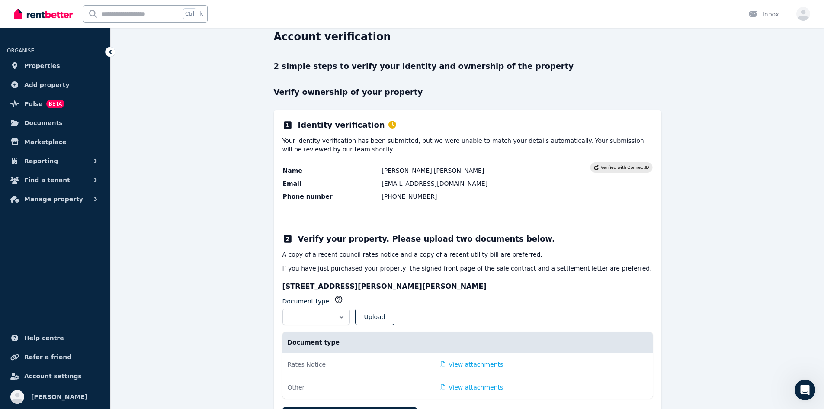
scroll to position [0, 0]
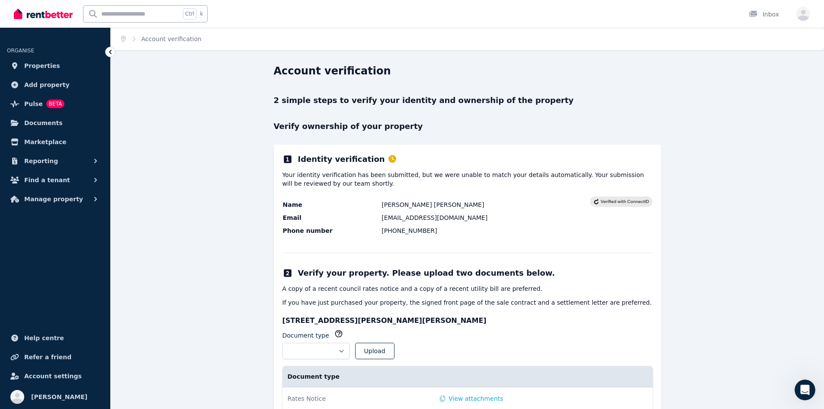
click at [388, 158] on icon at bounding box center [392, 159] width 8 height 8
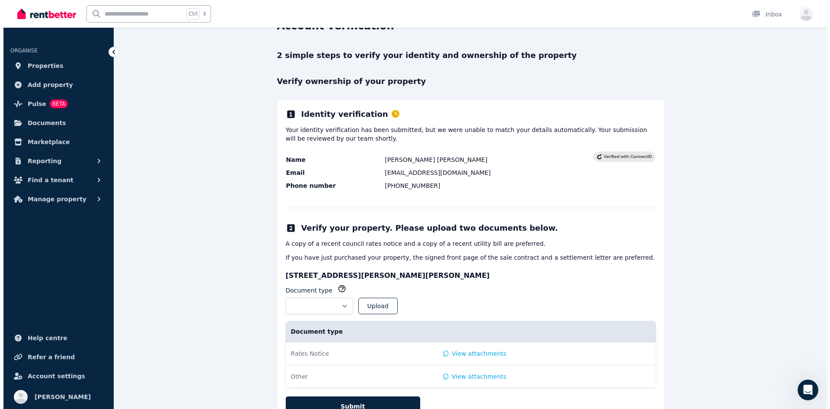
scroll to position [85, 0]
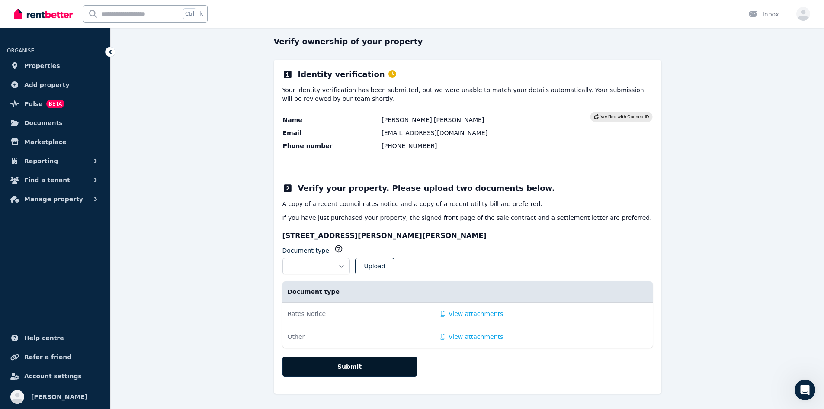
click at [320, 368] on button "Submit" at bounding box center [349, 366] width 134 height 20
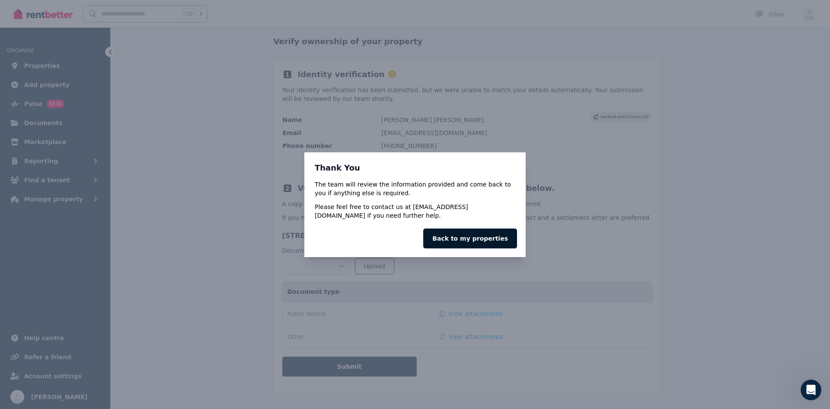
click at [482, 237] on link "Back to my properties" at bounding box center [470, 238] width 94 height 20
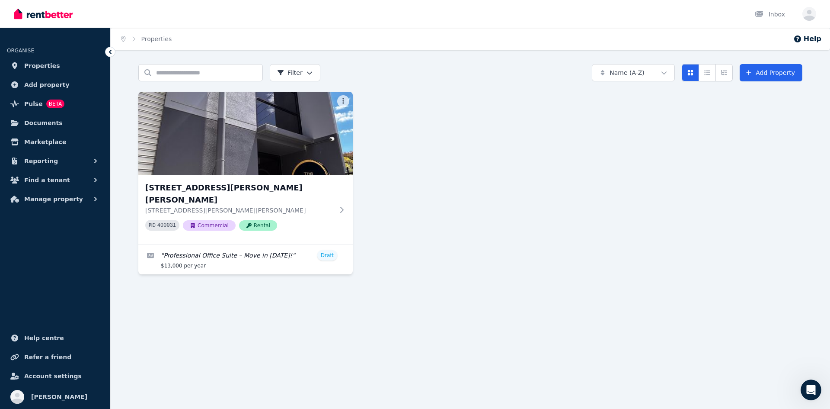
click at [279, 328] on div "Home Properties Help Search properties Filter Name (A-Z) Add Property 16/10 Gra…" at bounding box center [415, 204] width 830 height 409
click at [813, 390] on icon "Open Intercom Messenger" at bounding box center [810, 388] width 14 height 14
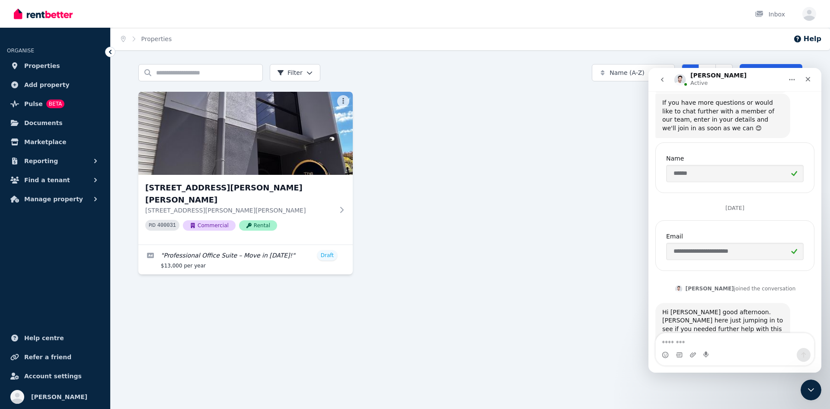
scroll to position [396, 0]
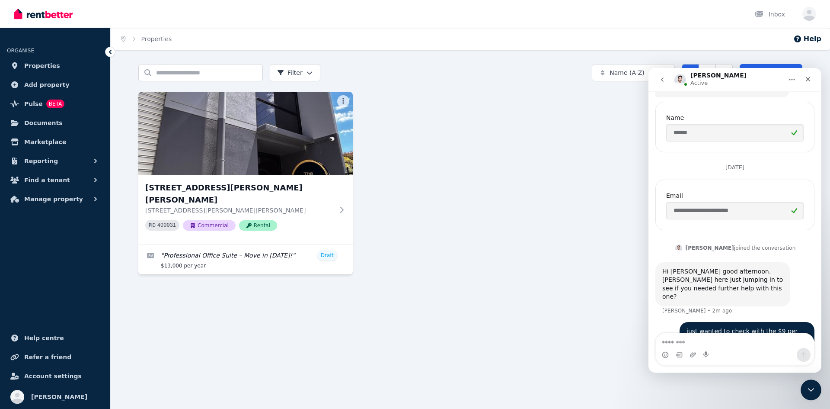
click at [467, 320] on div "Home Properties Help Search properties Filter Name (A-Z) Add Property 16/10 Gra…" at bounding box center [415, 204] width 830 height 409
click at [395, 304] on div "Home Properties Help Search properties Filter Name (A-Z) Add Property 16/10 Gra…" at bounding box center [415, 204] width 830 height 409
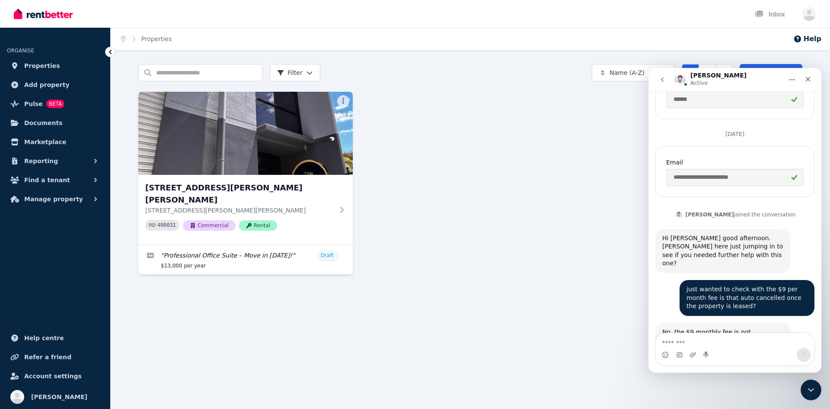
scroll to position [507, 0]
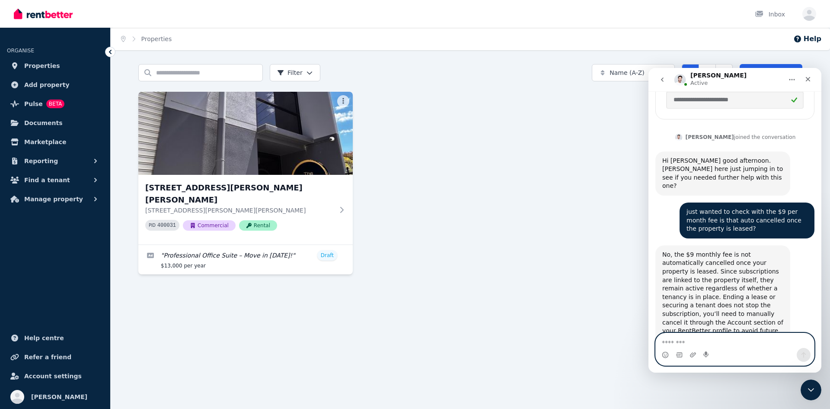
click at [702, 339] on textarea "Message…" at bounding box center [735, 340] width 158 height 15
type textarea "*********"
click at [800, 355] on button "Send a message…" at bounding box center [804, 355] width 14 height 14
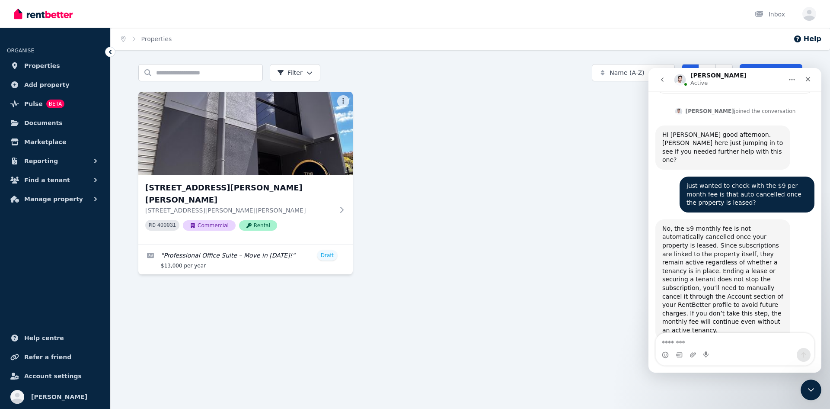
click at [446, 279] on div "Home Properties Help Search properties Filter Name (A-Z) Add Property 16/10 Gra…" at bounding box center [415, 204] width 830 height 409
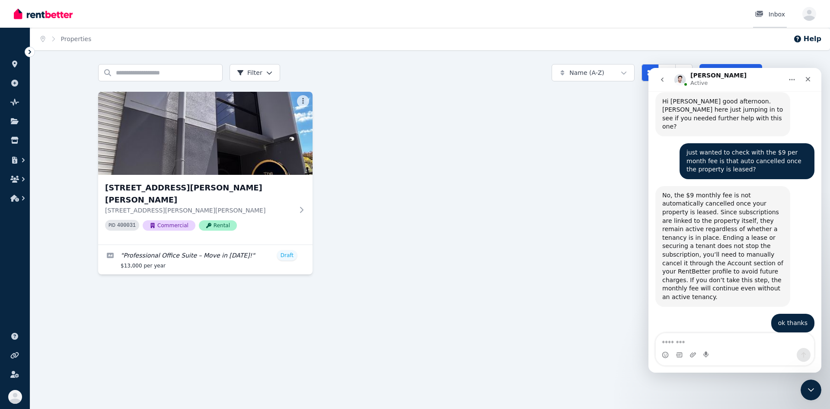
scroll to position [575, 0]
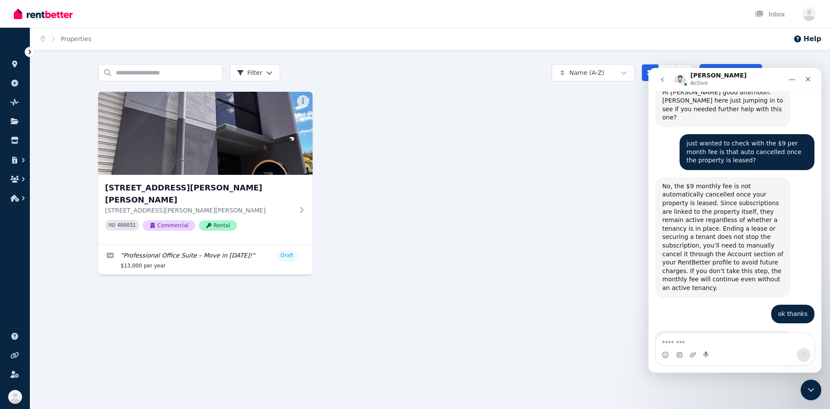
click at [492, 275] on div "Search properties Filter Name (A-Z) Add Property 16/10 Graham St, Melton 16/10 …" at bounding box center [430, 177] width 800 height 226
